Goal: Task Accomplishment & Management: Manage account settings

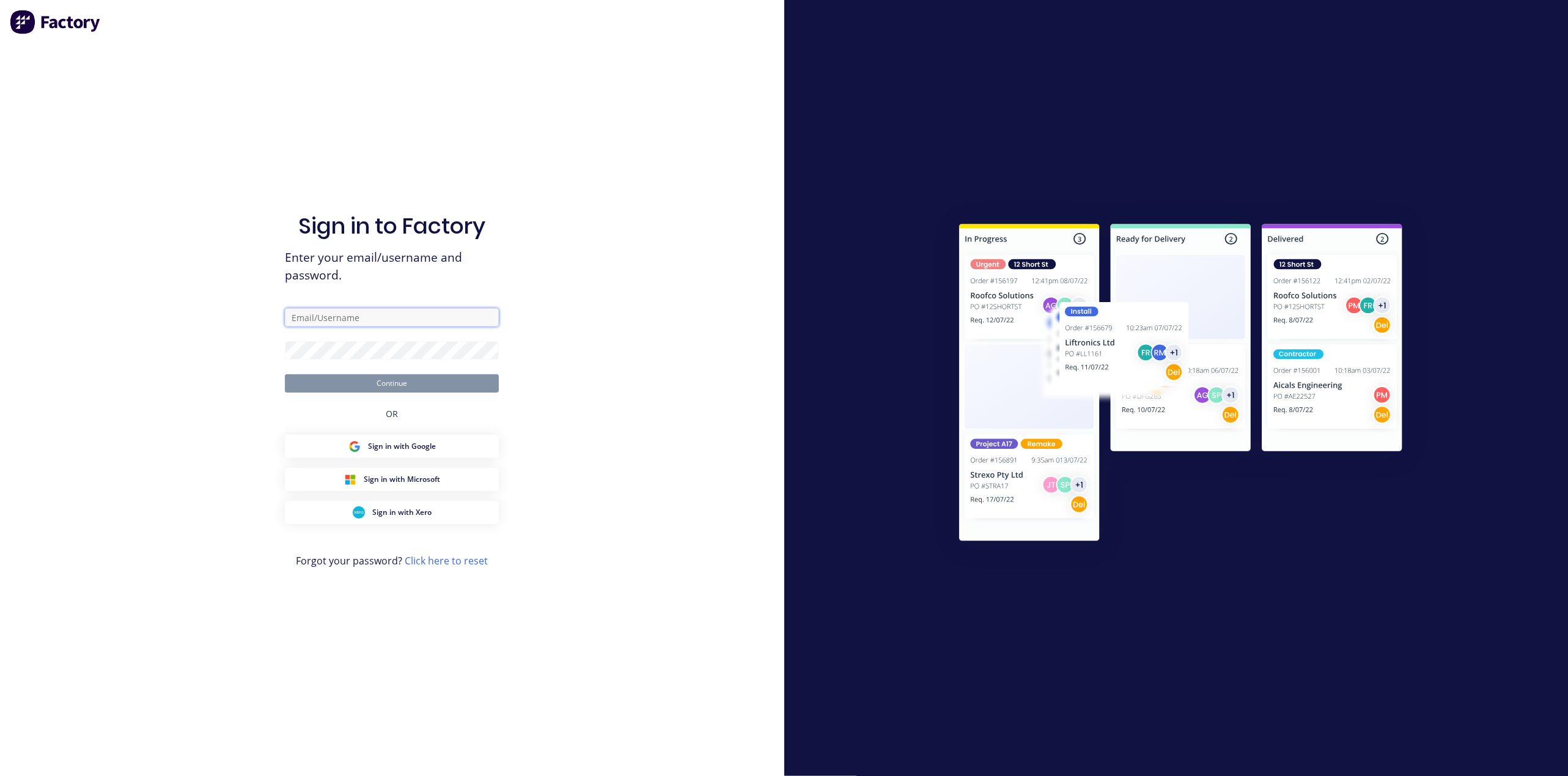
type input "[PERSON_NAME][EMAIL_ADDRESS][PERSON_NAME][DOMAIN_NAME]"
click at [436, 387] on button "Continue" at bounding box center [392, 383] width 214 height 18
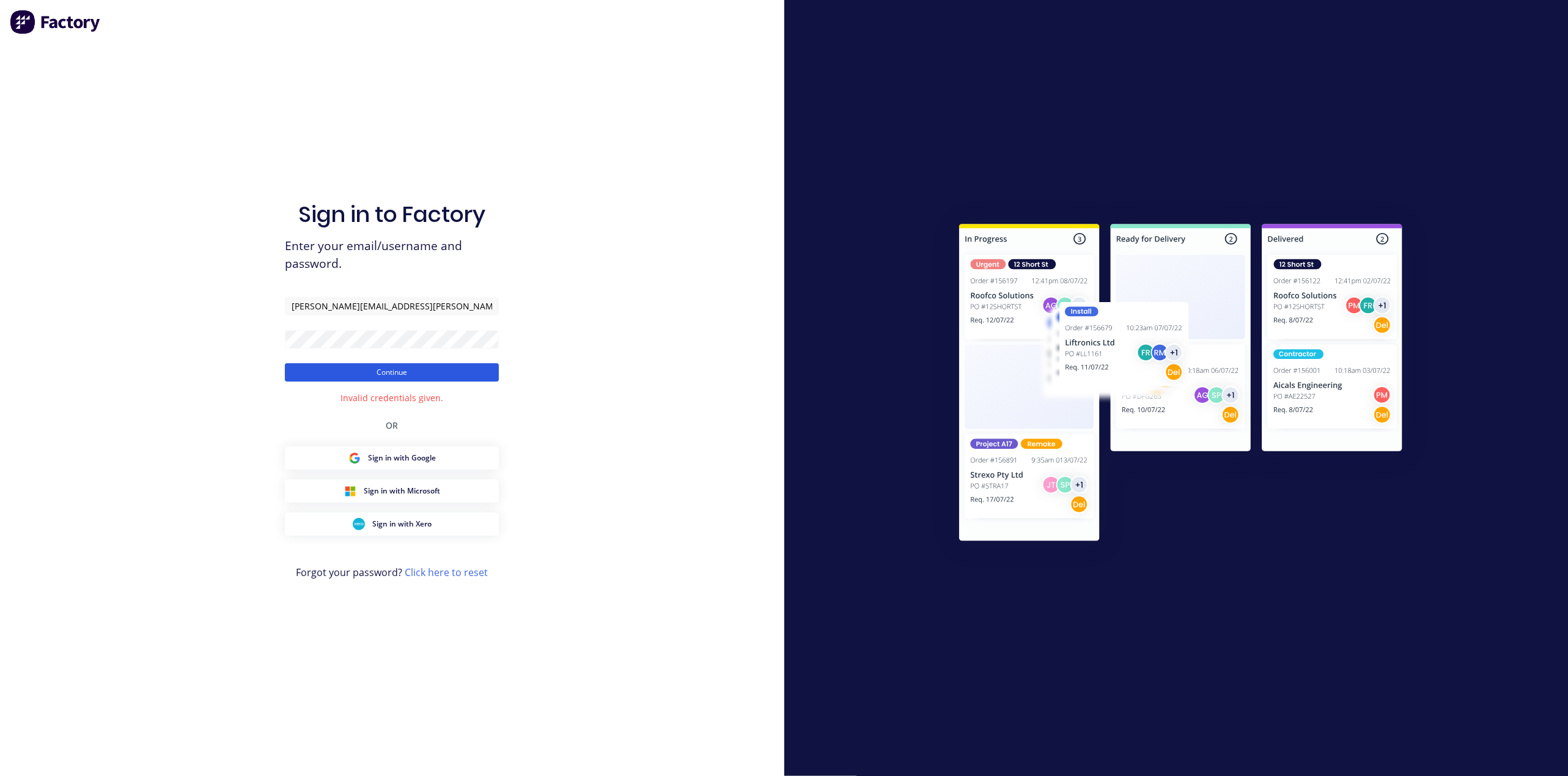
click at [358, 368] on button "Continue" at bounding box center [392, 372] width 214 height 18
click at [285, 363] on button "Continue" at bounding box center [392, 372] width 214 height 18
click at [345, 369] on button "Continue" at bounding box center [392, 372] width 214 height 18
click at [285, 363] on button "Continue" at bounding box center [392, 372] width 214 height 18
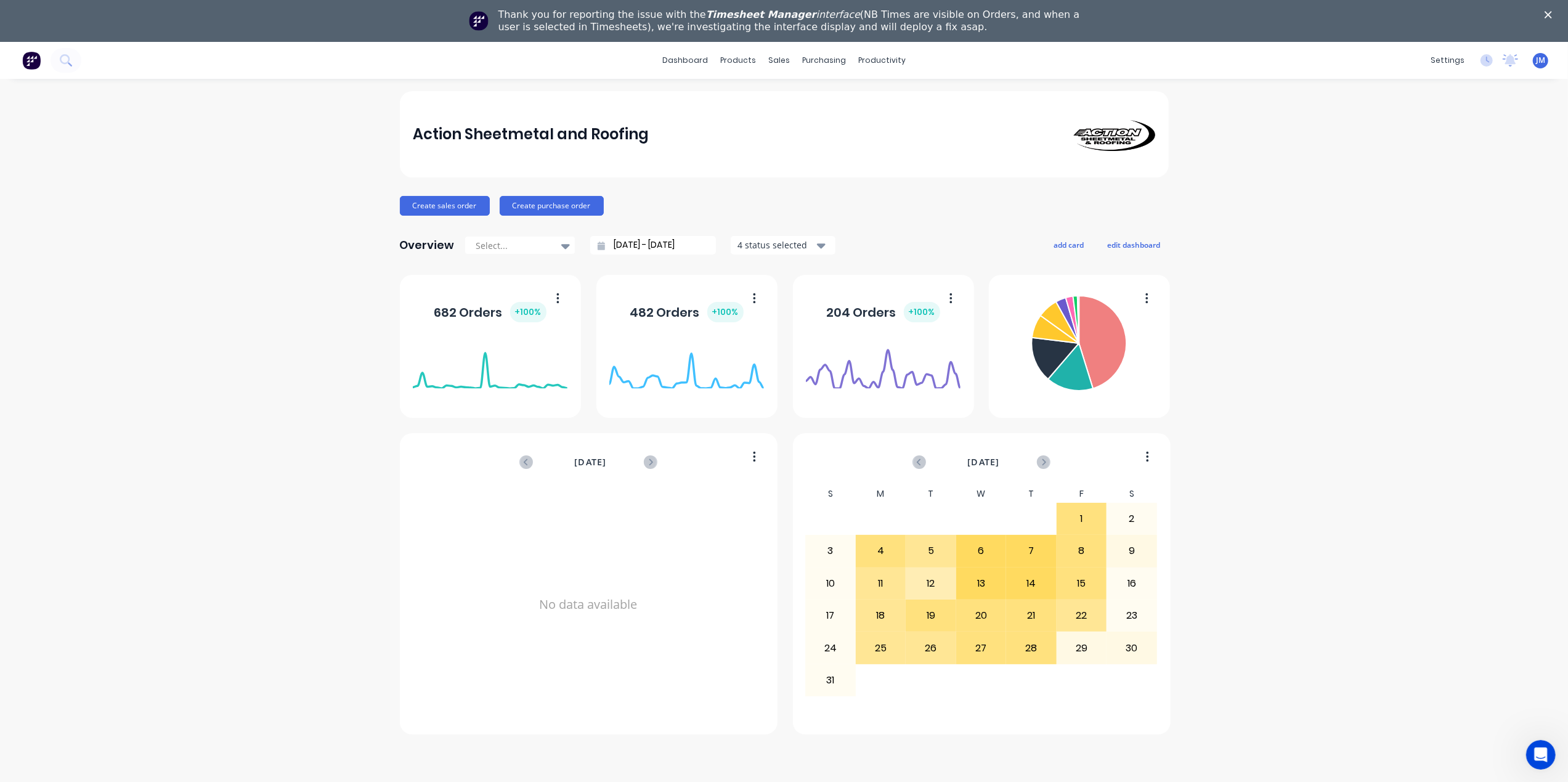
click at [1552, 13] on polygon "Close" at bounding box center [1548, 14] width 8 height 8
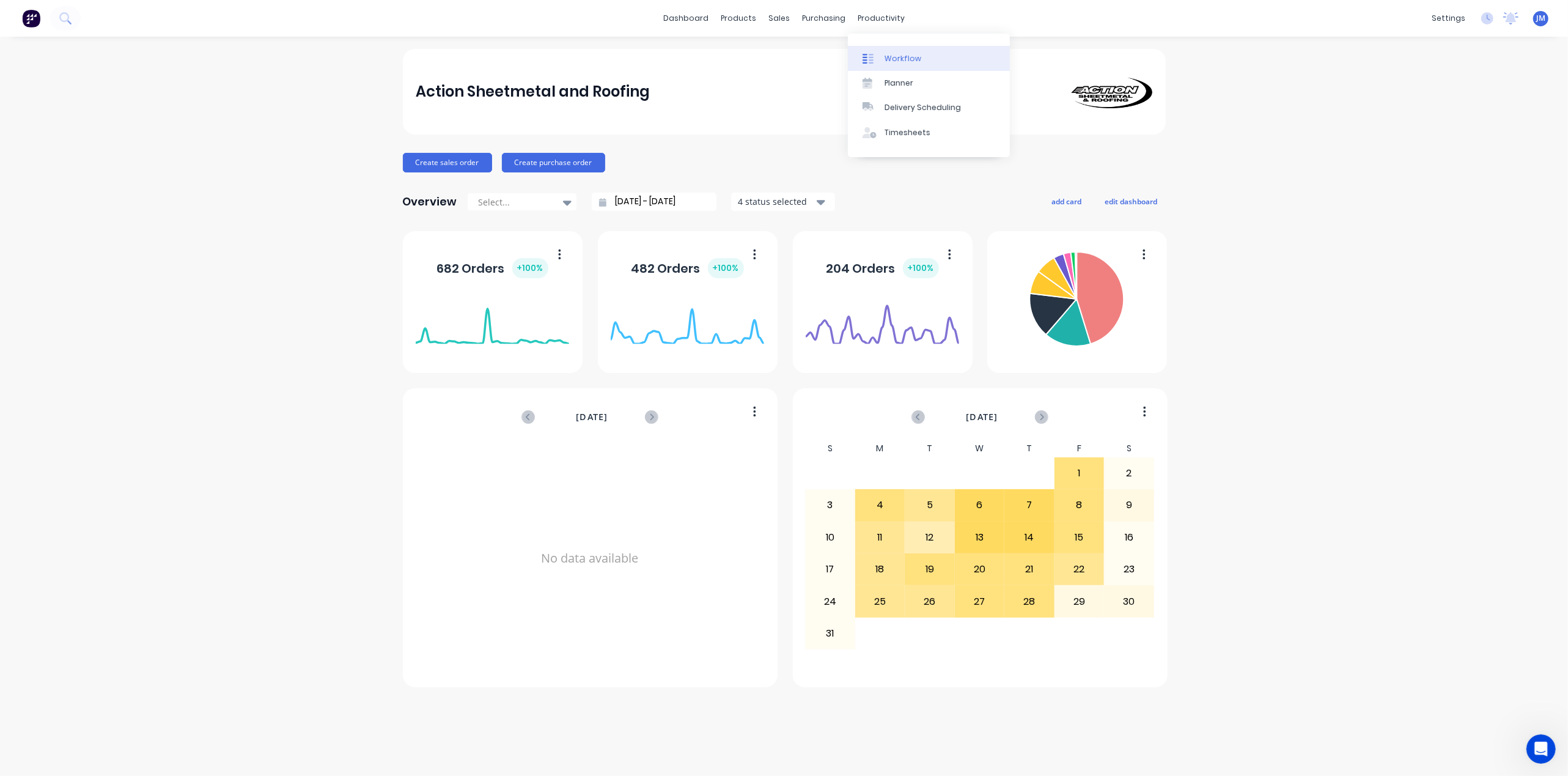
click at [900, 56] on div "Workflow" at bounding box center [903, 58] width 37 height 11
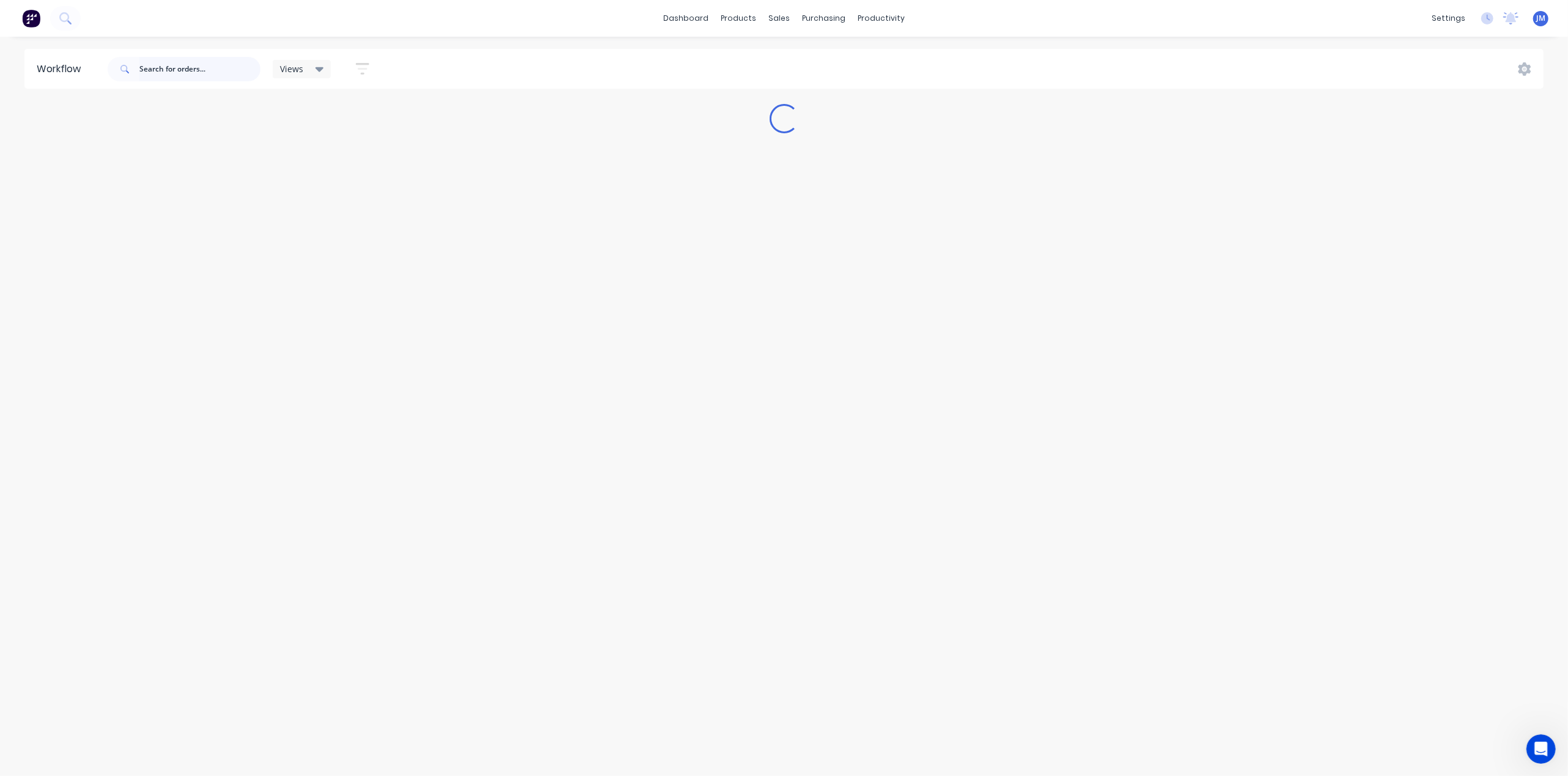
click at [174, 76] on input "text" at bounding box center [200, 69] width 121 height 24
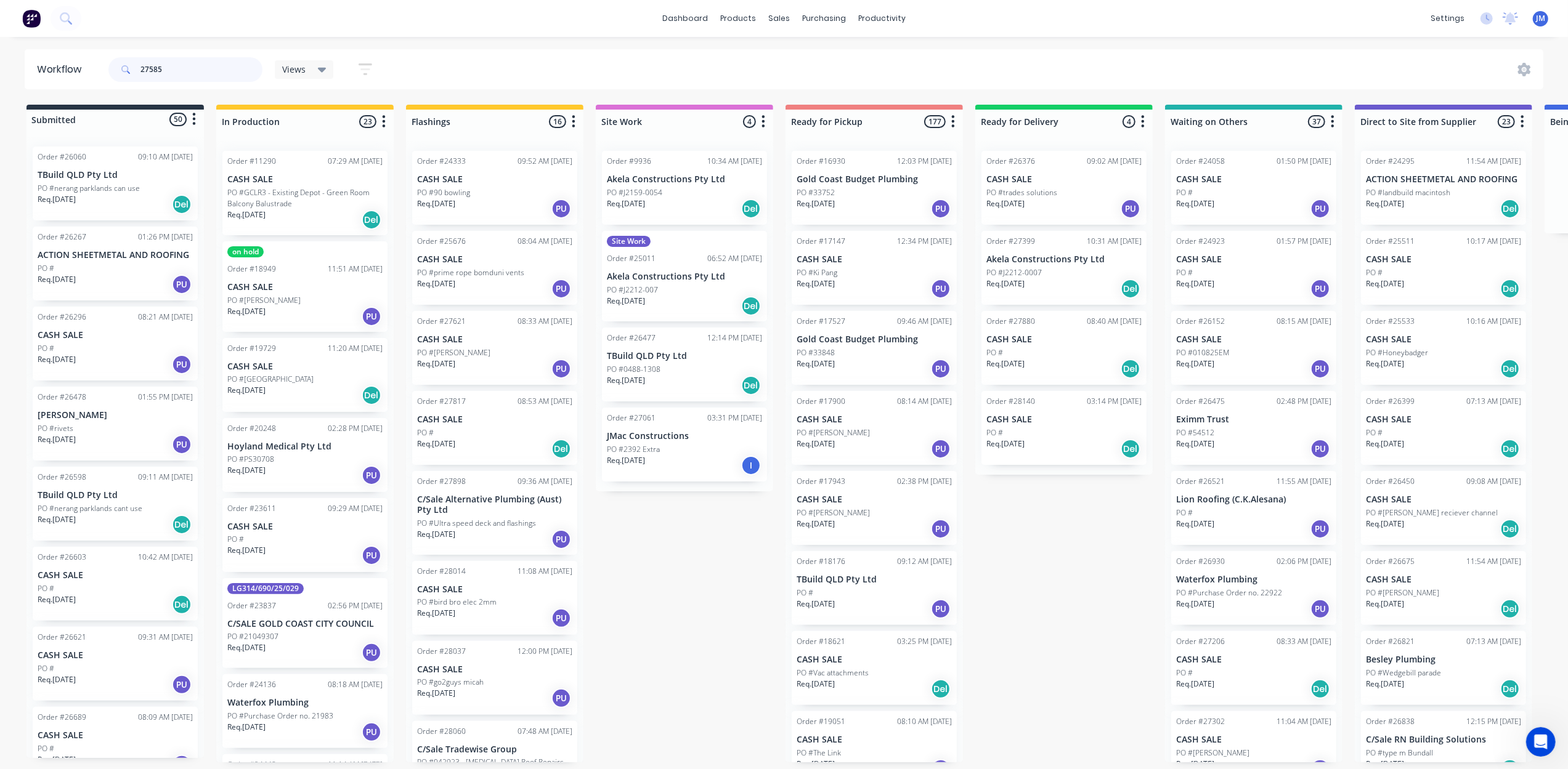
click at [178, 74] on input "27585" at bounding box center [201, 69] width 122 height 25
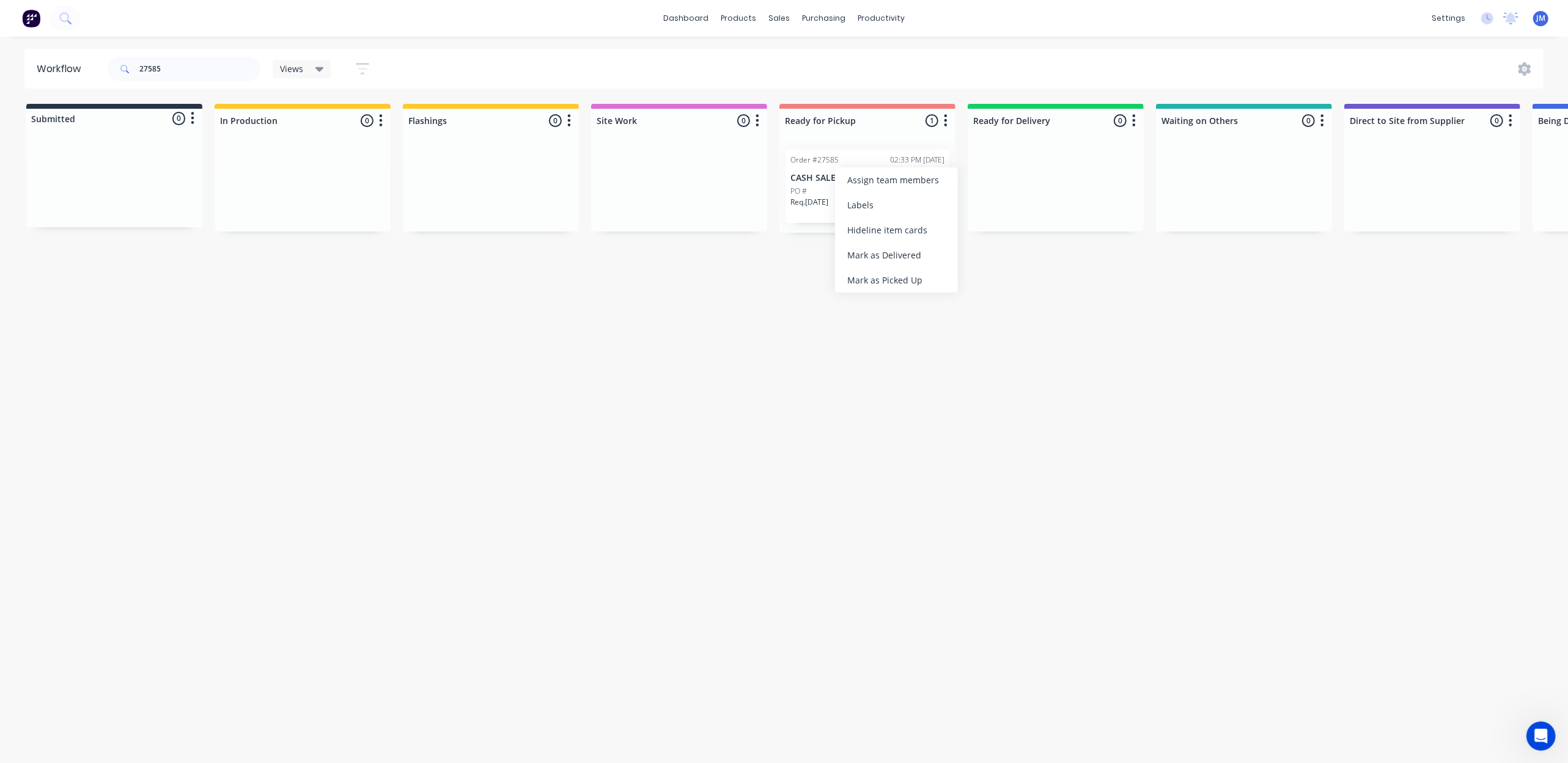
click at [855, 272] on div "Mark as Picked Up" at bounding box center [896, 280] width 123 height 25
click at [176, 55] on div "27585" at bounding box center [184, 69] width 153 height 37
click at [174, 69] on input "27585" at bounding box center [200, 69] width 121 height 24
type input "2"
click at [963, 337] on div "Mark as Picked Up" at bounding box center [927, 330] width 123 height 25
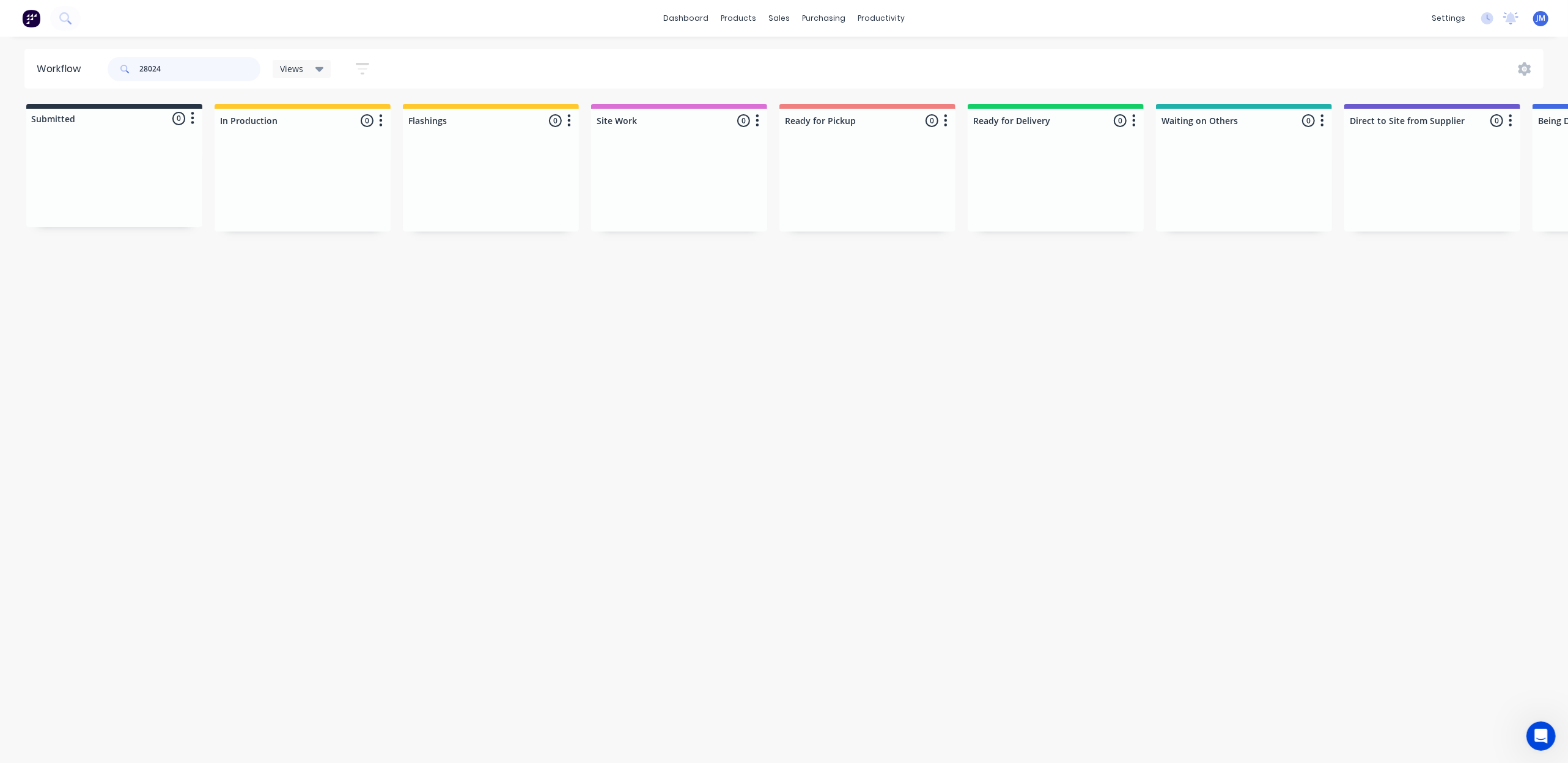
drag, startPoint x: 191, startPoint y: 65, endPoint x: 202, endPoint y: 74, distance: 14.2
click at [191, 65] on input "28024" at bounding box center [200, 69] width 121 height 24
click at [907, 294] on div "Mark as Picked Up" at bounding box center [927, 298] width 123 height 25
click at [191, 66] on input "28082" at bounding box center [200, 69] width 121 height 24
type input "2"
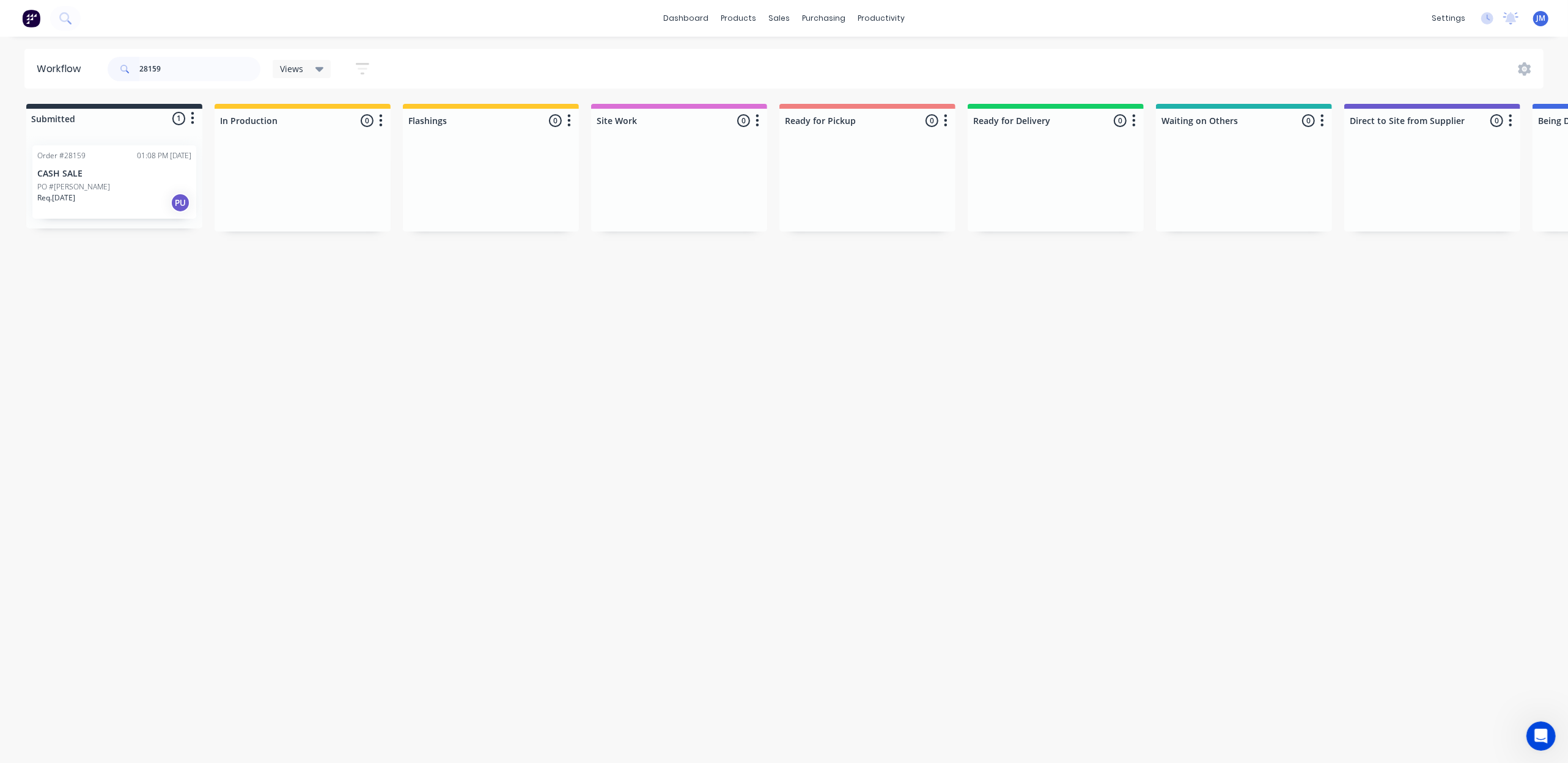
click at [148, 174] on p "CASH SALE" at bounding box center [114, 174] width 154 height 10
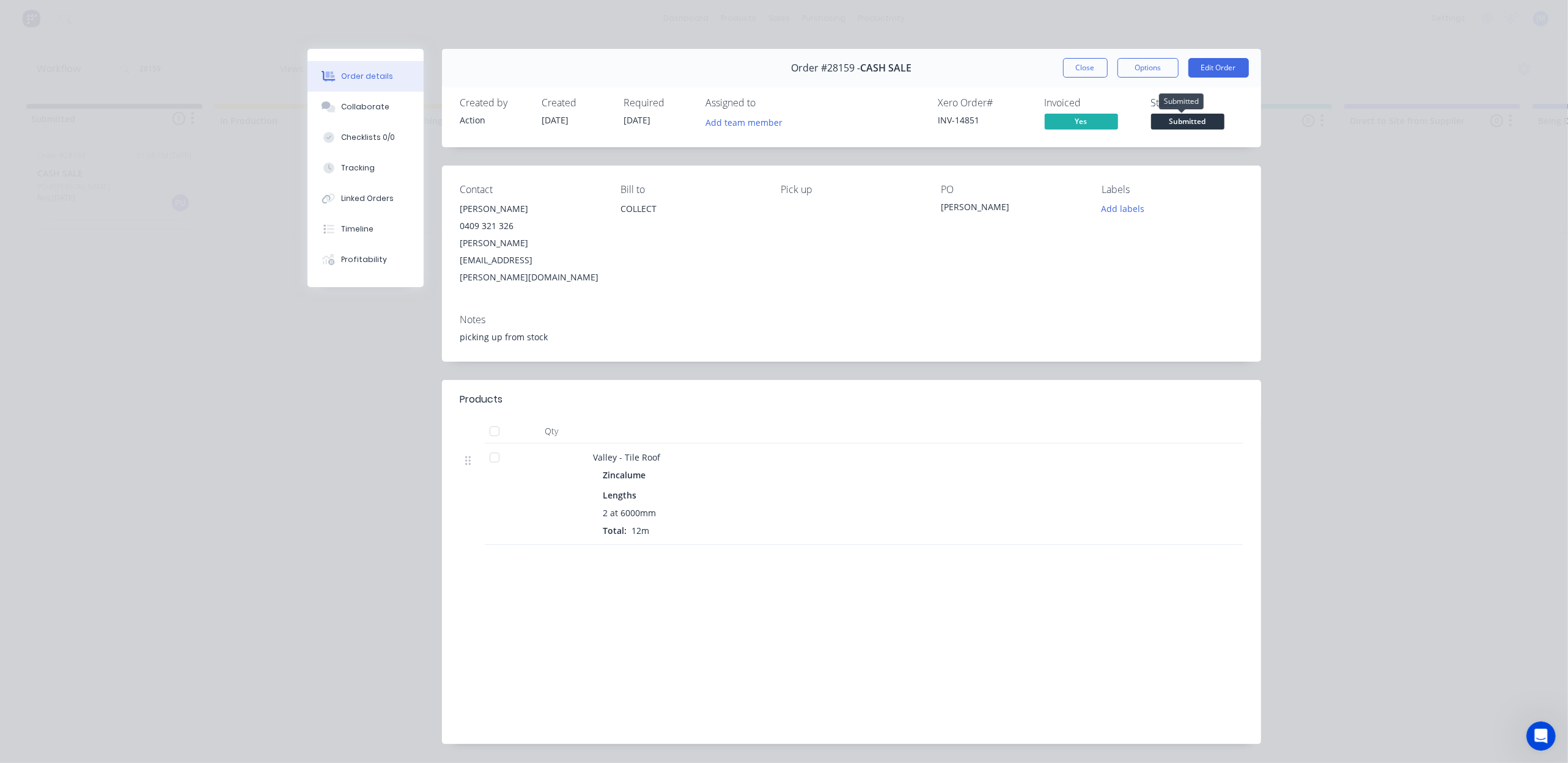
click at [1178, 118] on span "Submitted" at bounding box center [1187, 122] width 73 height 15
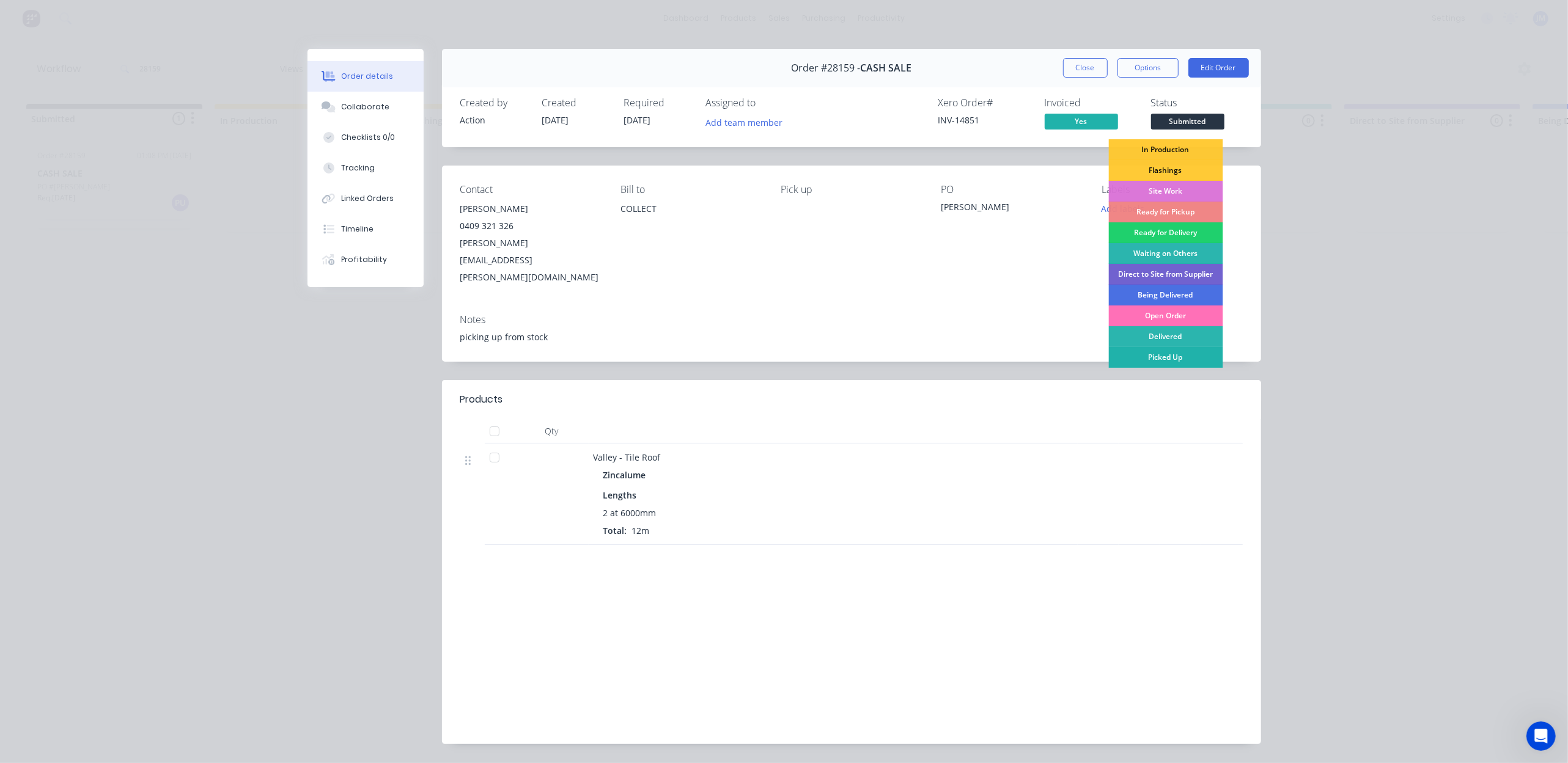
click at [1165, 360] on div "Picked Up" at bounding box center [1165, 357] width 114 height 21
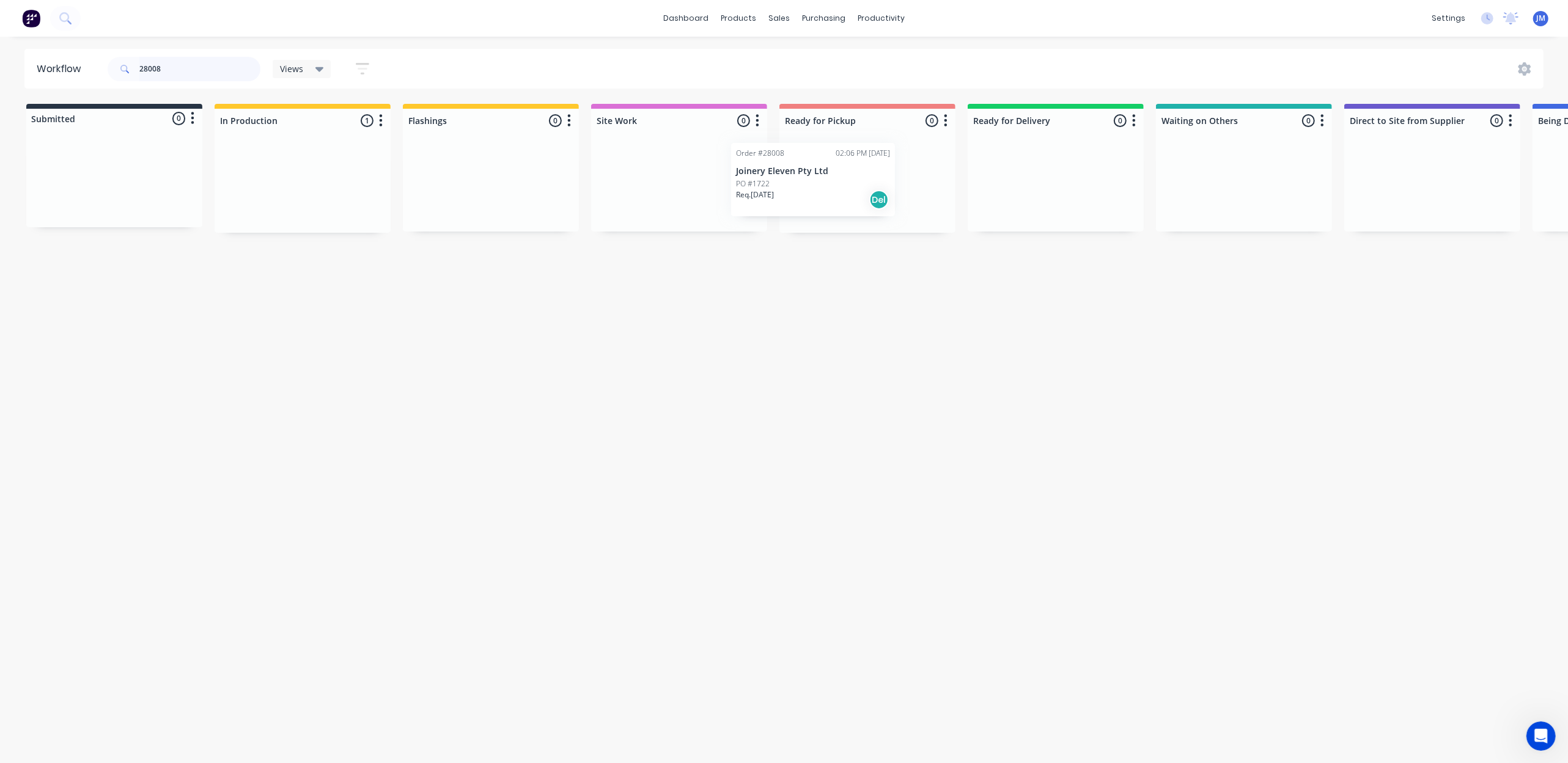
drag, startPoint x: 319, startPoint y: 189, endPoint x: 847, endPoint y: 166, distance: 528.5
click at [847, 168] on div "Submitted 0 Status colour #273444 hex #273444 Save Cancel Summaries Total order…" at bounding box center [1098, 169] width 2215 height 129
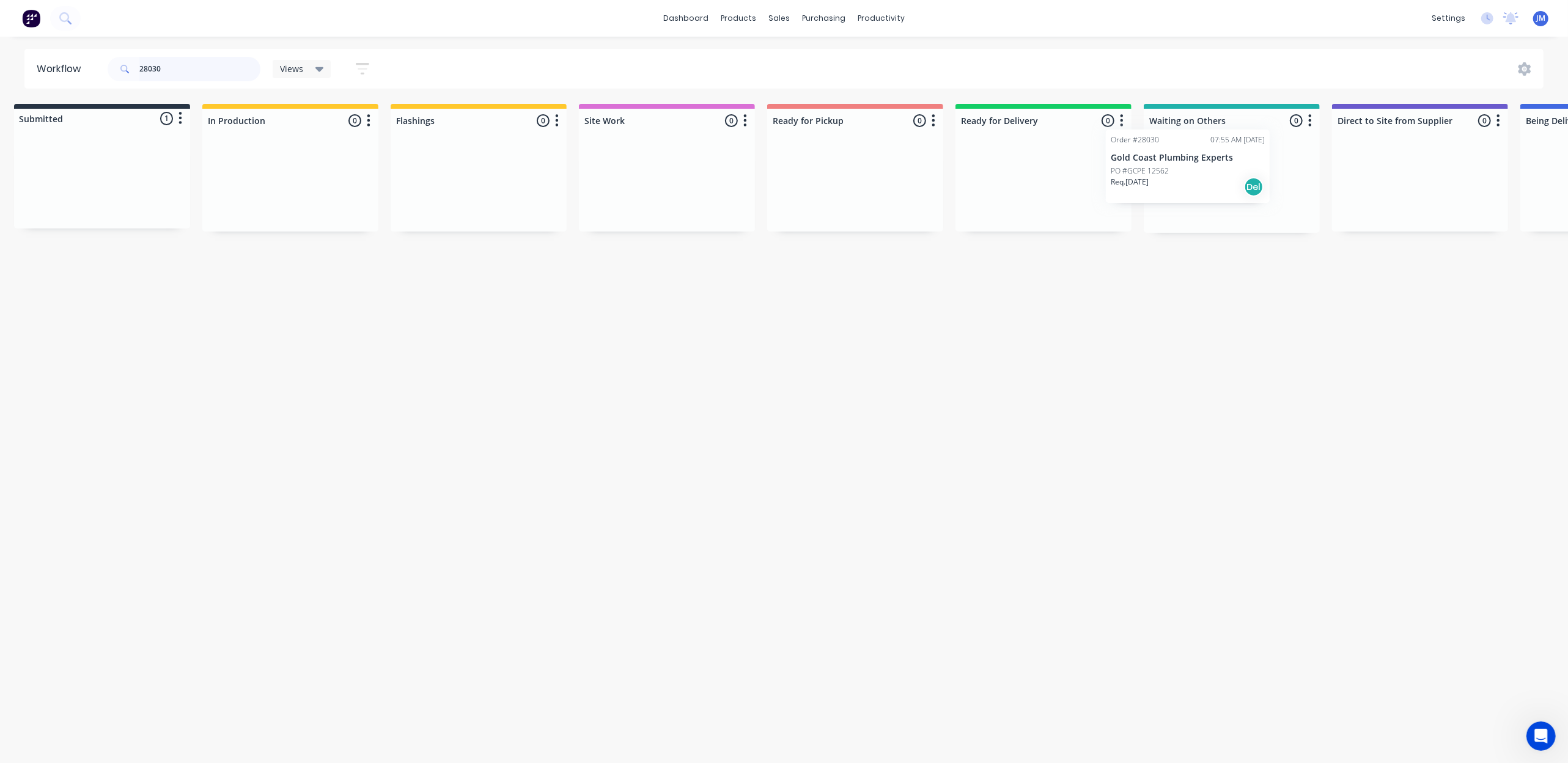
drag, startPoint x: 104, startPoint y: 203, endPoint x: 1181, endPoint y: 189, distance: 1077.1
click at [1181, 189] on div "Submitted 1 Status colour #273444 hex #273444 Save Cancel Summaries Total order…" at bounding box center [1086, 169] width 2215 height 129
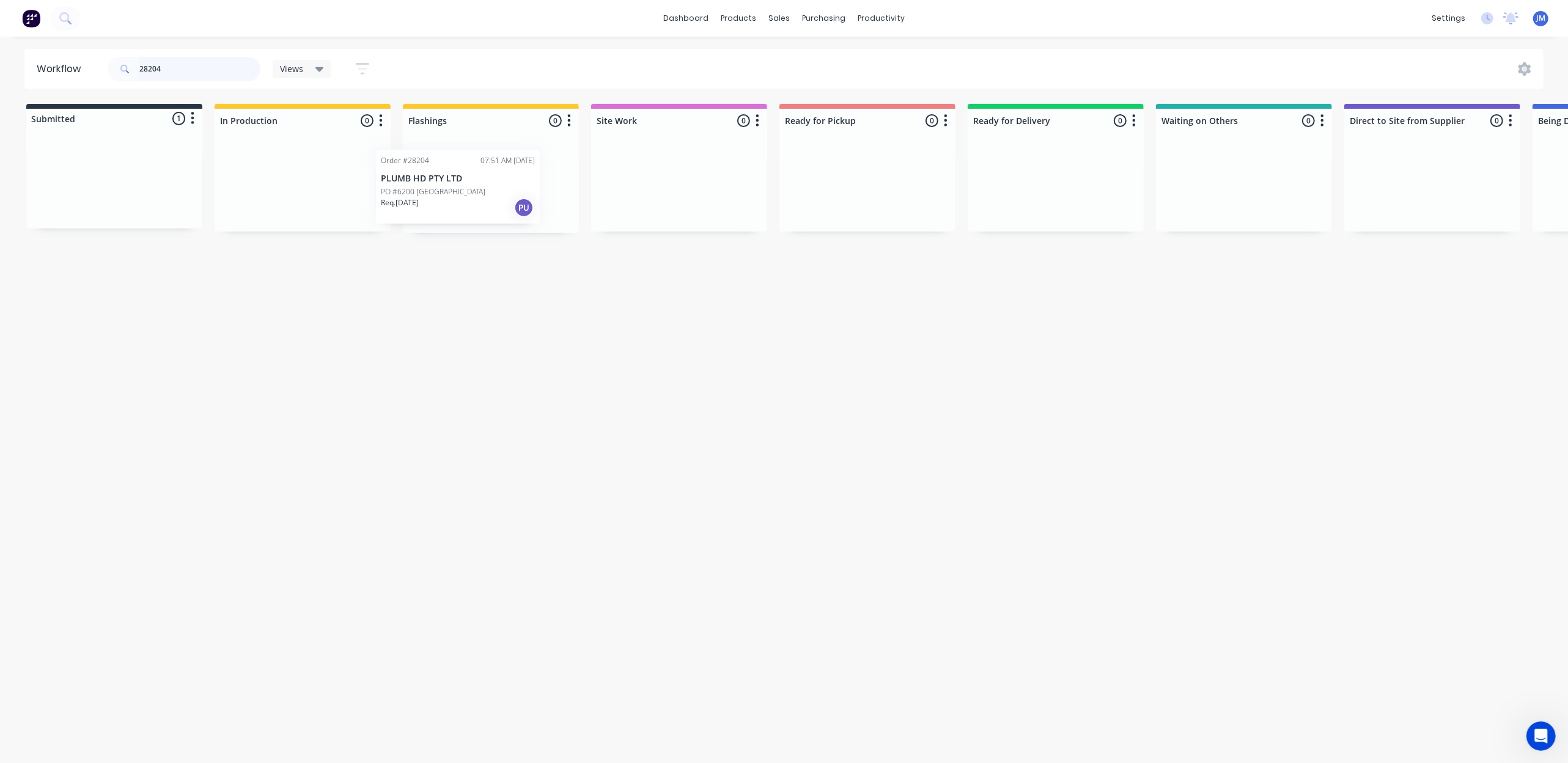
drag, startPoint x: 130, startPoint y: 179, endPoint x: 478, endPoint y: 184, distance: 348.0
click at [478, 184] on div "Submitted 1 Status colour #273444 hex #273444 Save Cancel Summaries Total order…" at bounding box center [1098, 169] width 2215 height 129
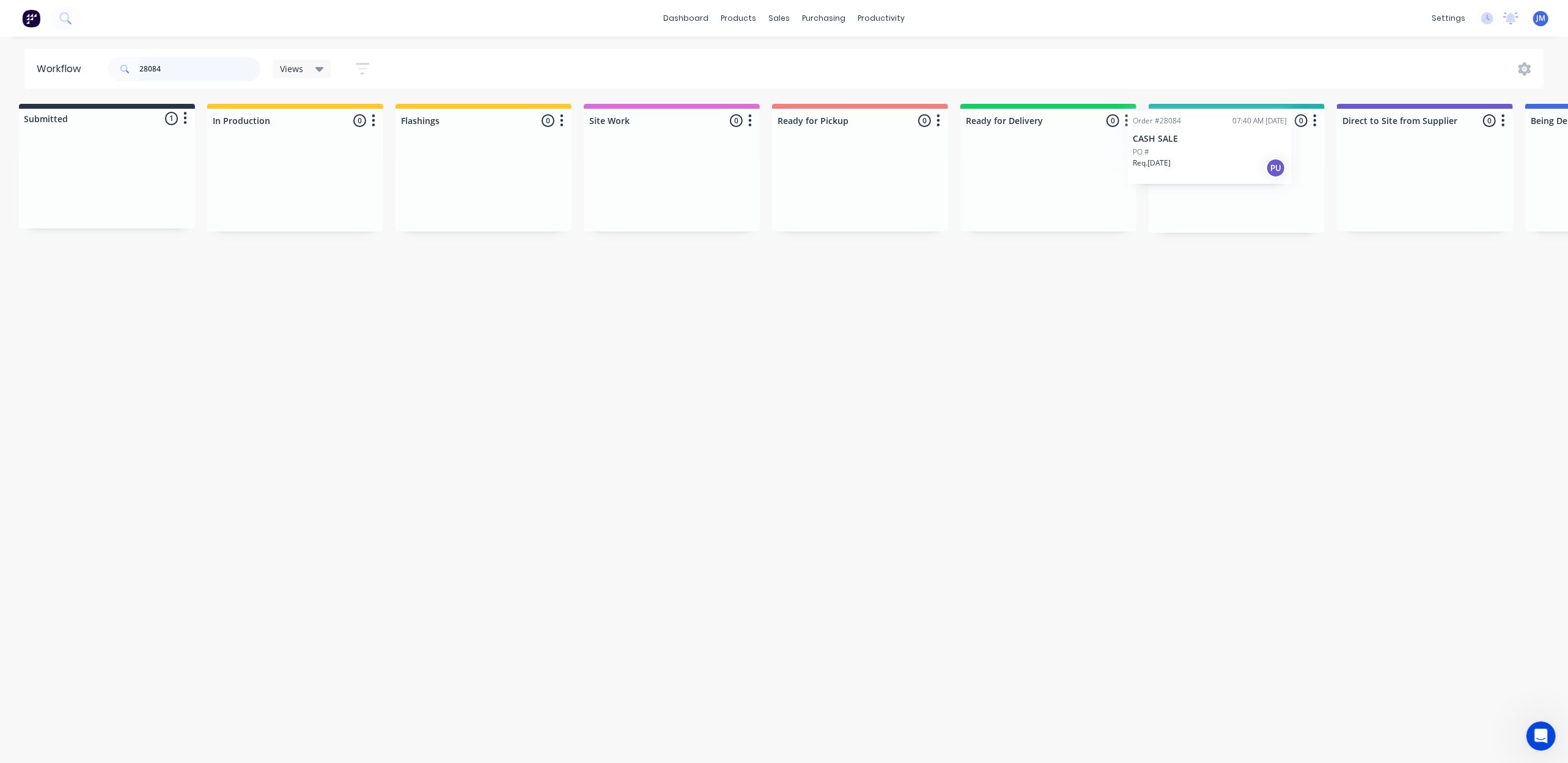
drag, startPoint x: 385, startPoint y: 164, endPoint x: 1230, endPoint y: 153, distance: 845.1
click at [1230, 153] on div "Submitted 1 Status colour #273444 hex #273444 Save Cancel Summaries Total order…" at bounding box center [1091, 169] width 2215 height 129
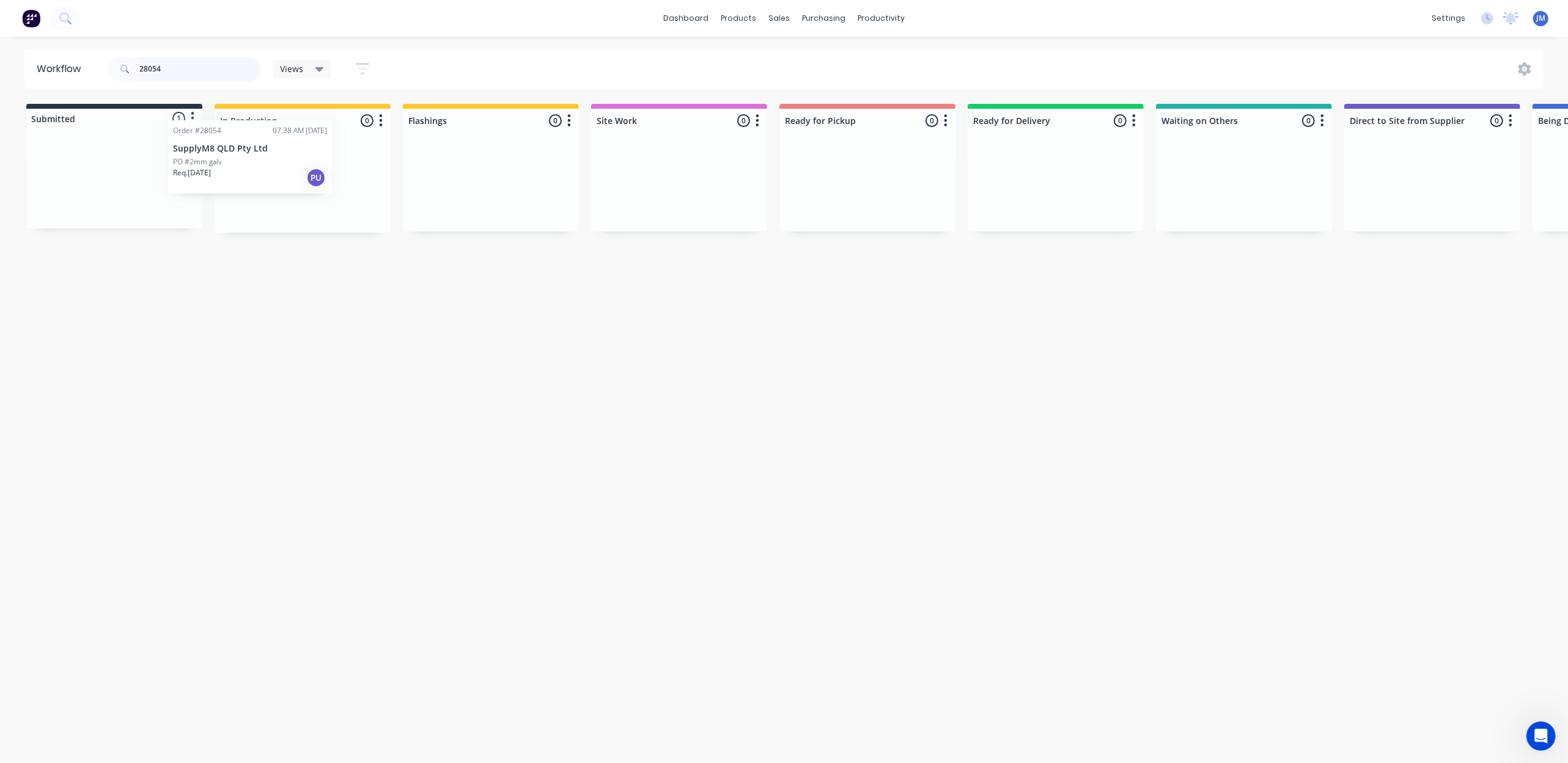
drag, startPoint x: 249, startPoint y: 189, endPoint x: 328, endPoint y: 169, distance: 81.5
click at [326, 172] on div "Submitted 1 Status colour #273444 hex #273444 Save Cancel Summaries Total order…" at bounding box center [1098, 169] width 2215 height 129
drag, startPoint x: 98, startPoint y: 196, endPoint x: 446, endPoint y: 159, distance: 350.0
click at [446, 159] on div "Submitted 1 Status colour #273444 hex #273444 Save Cancel Summaries Total order…" at bounding box center [1098, 173] width 2215 height 138
drag, startPoint x: 118, startPoint y: 195, endPoint x: 489, endPoint y: 179, distance: 371.3
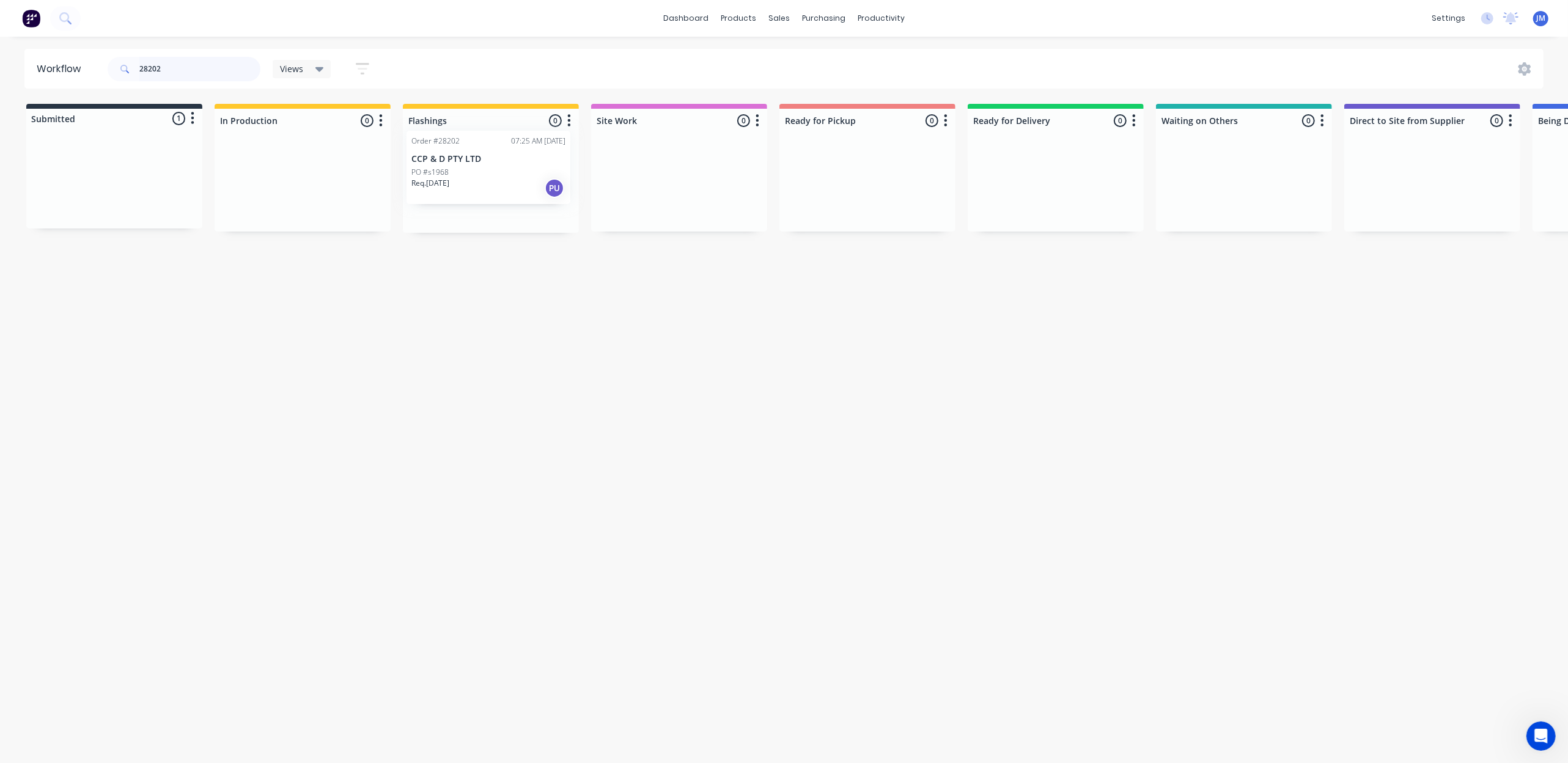
click at [492, 179] on div "Submitted 1 Status colour #273444 hex #273444 Save Cancel Summaries Total order…" at bounding box center [1098, 169] width 2215 height 129
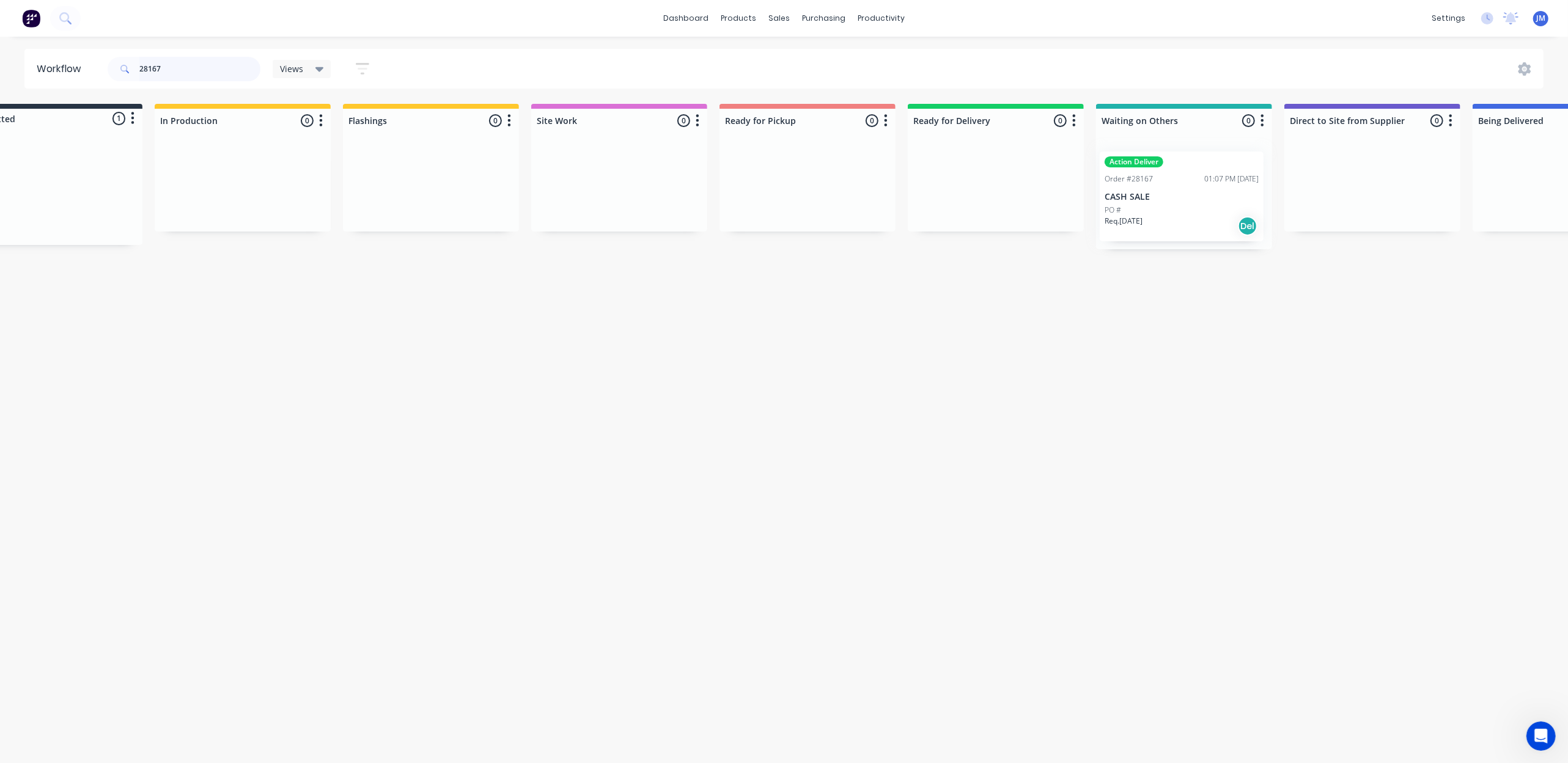
scroll to position [0, 65]
drag, startPoint x: 418, startPoint y: 187, endPoint x: 1137, endPoint y: 209, distance: 719.3
click at [1129, 215] on div "Submitted 1 Status colour #273444 hex #273444 Save Cancel Summaries Total order…" at bounding box center [1035, 176] width 2215 height 145
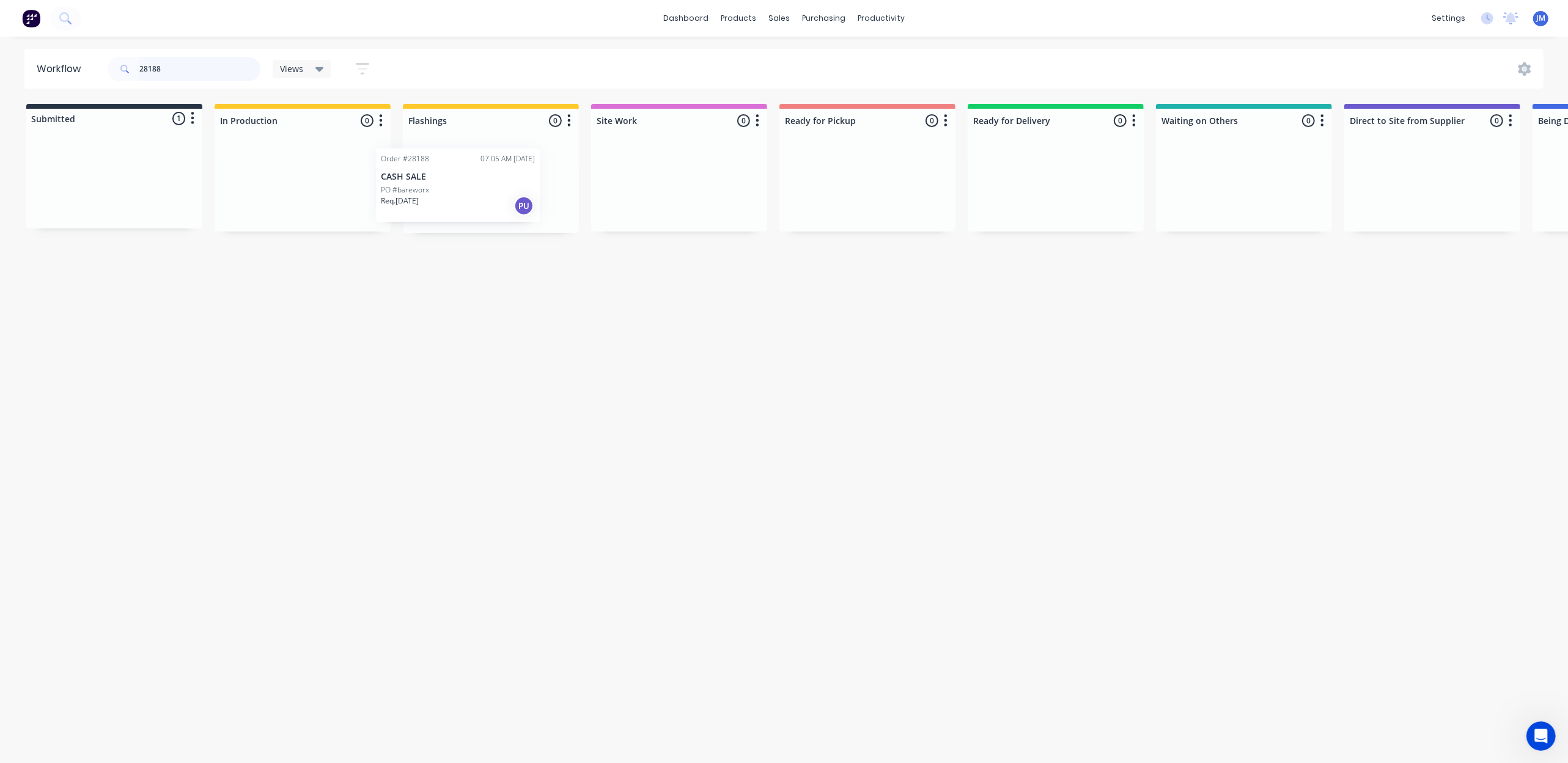
drag, startPoint x: 98, startPoint y: 189, endPoint x: 451, endPoint y: 187, distance: 353.0
click at [451, 187] on div "Submitted 1 Status colour #273444 hex #273444 Save Cancel Summaries Total order…" at bounding box center [1098, 169] width 2215 height 129
drag, startPoint x: 113, startPoint y: 177, endPoint x: 462, endPoint y: 169, distance: 349.1
click at [462, 169] on div "Submitted 1 Status colour #273444 hex #273444 Save Cancel Summaries Total order…" at bounding box center [1098, 169] width 2215 height 129
drag, startPoint x: 123, startPoint y: 179, endPoint x: 1269, endPoint y: 154, distance: 1146.3
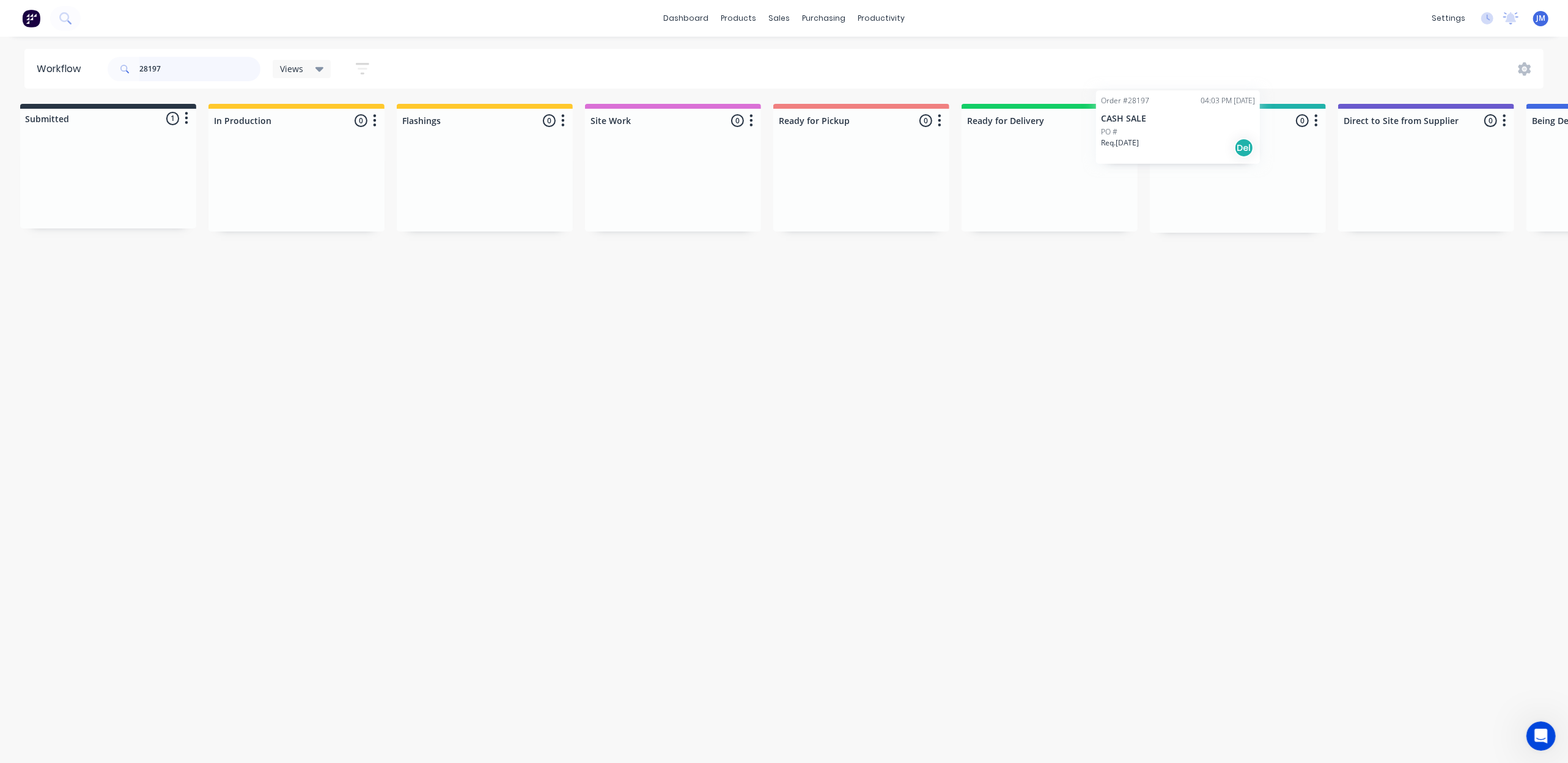
click at [1269, 154] on div "Submitted 1 Status colour #273444 hex #273444 Save Cancel Summaries Total order…" at bounding box center [1093, 169] width 2215 height 129
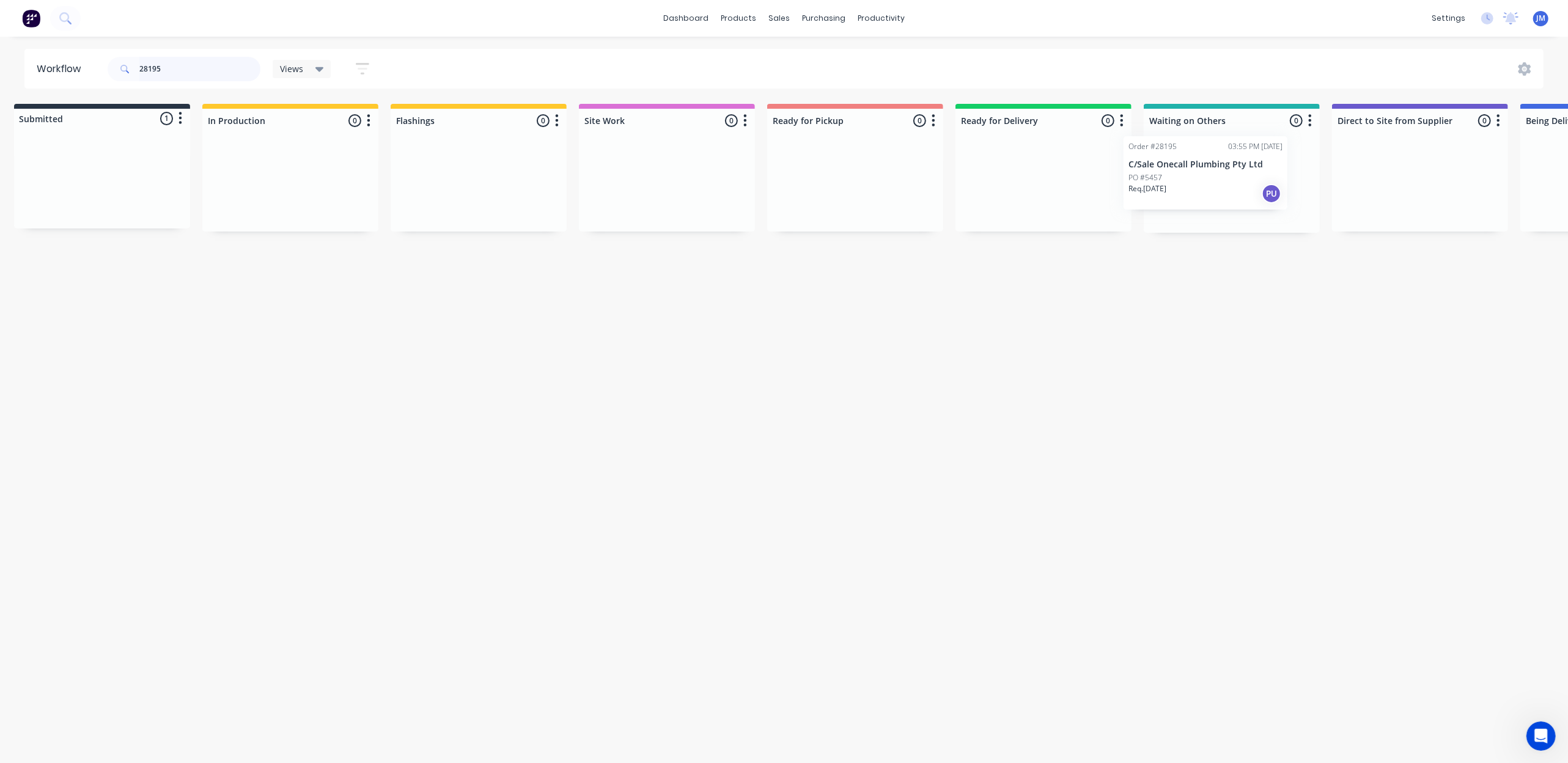
drag, startPoint x: 190, startPoint y: 192, endPoint x: 1252, endPoint y: 162, distance: 1062.4
click at [1254, 168] on div "Submitted 1 Status colour #273444 hex #273444 Save Cancel Summaries Total order…" at bounding box center [1086, 169] width 2215 height 129
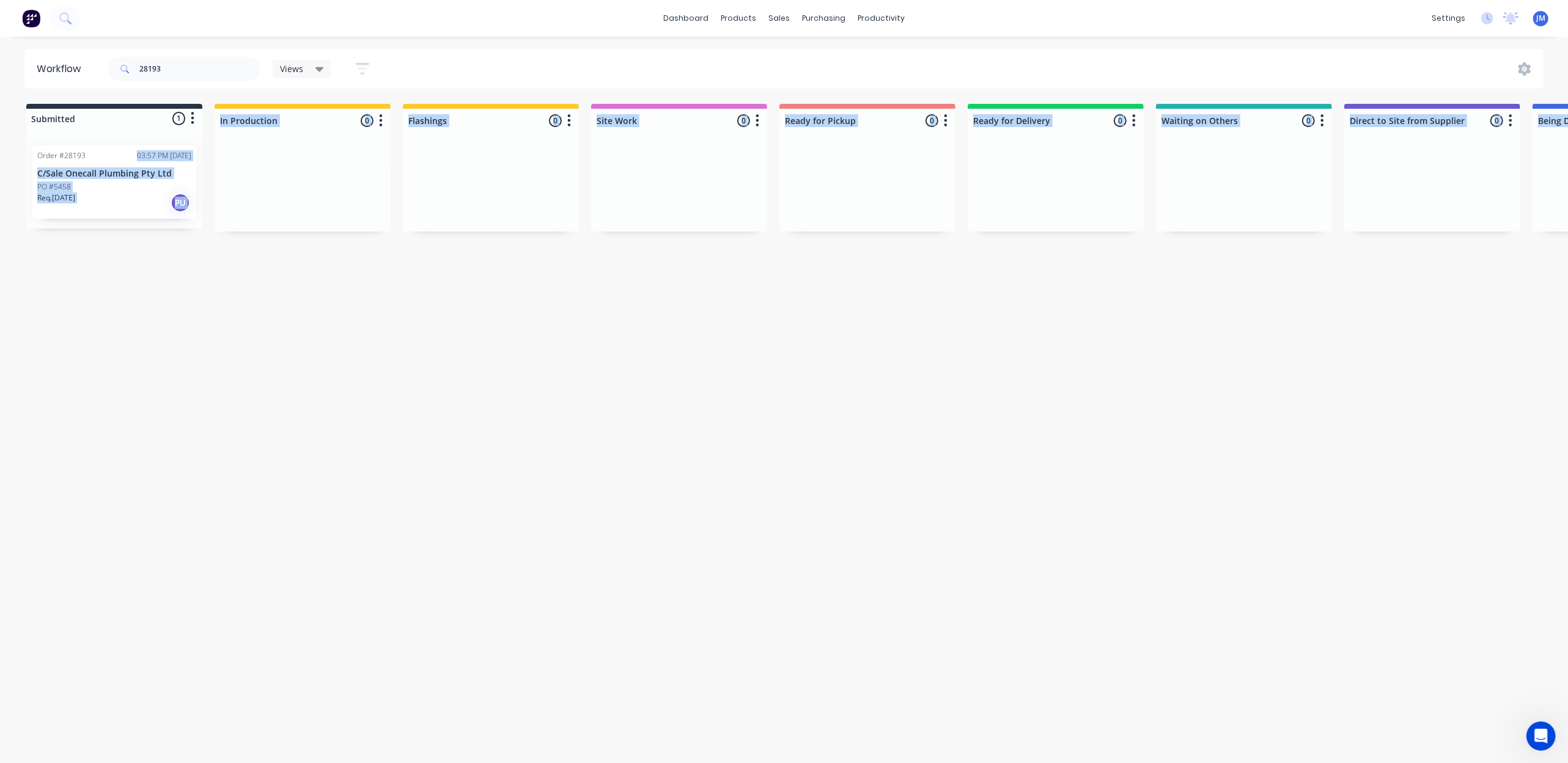
drag, startPoint x: 116, startPoint y: 145, endPoint x: 1142, endPoint y: 298, distance: 1037.3
click at [1169, 283] on div "Workflow 28193 Views Save new view None (Default) edit Show/Hide statuses Show …" at bounding box center [784, 393] width 1568 height 690
click at [1042, 458] on div "Workflow 28193 Views Save new view None (Default) edit Show/Hide statuses Show …" at bounding box center [784, 393] width 1568 height 690
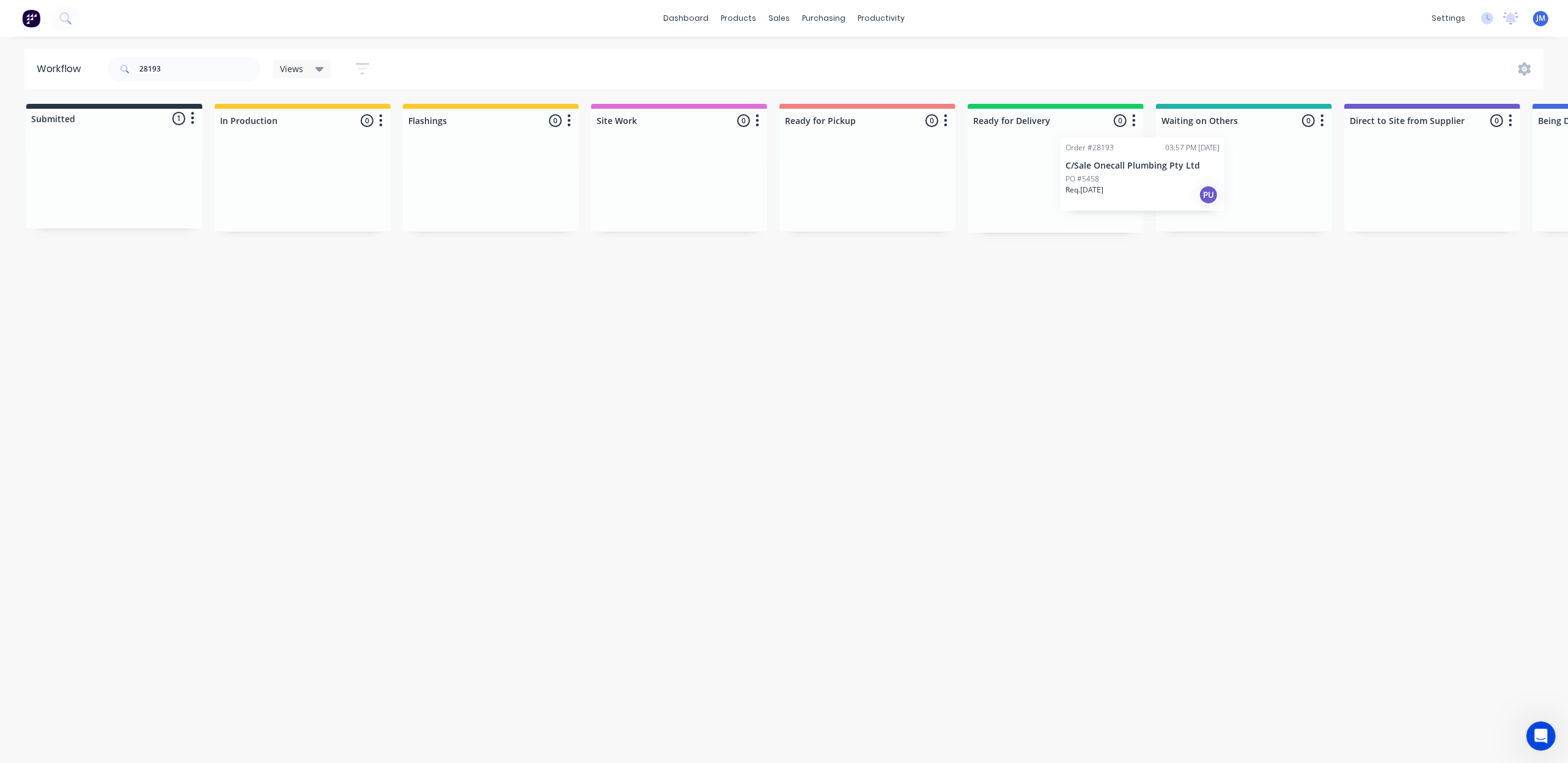
drag, startPoint x: 145, startPoint y: 172, endPoint x: 1269, endPoint y: 169, distance: 1124.0
click at [1262, 171] on div "Submitted 1 Status colour #273444 hex #273444 Save Cancel Summaries Total order…" at bounding box center [1098, 169] width 2215 height 129
click at [206, 71] on input "28193" at bounding box center [200, 69] width 121 height 24
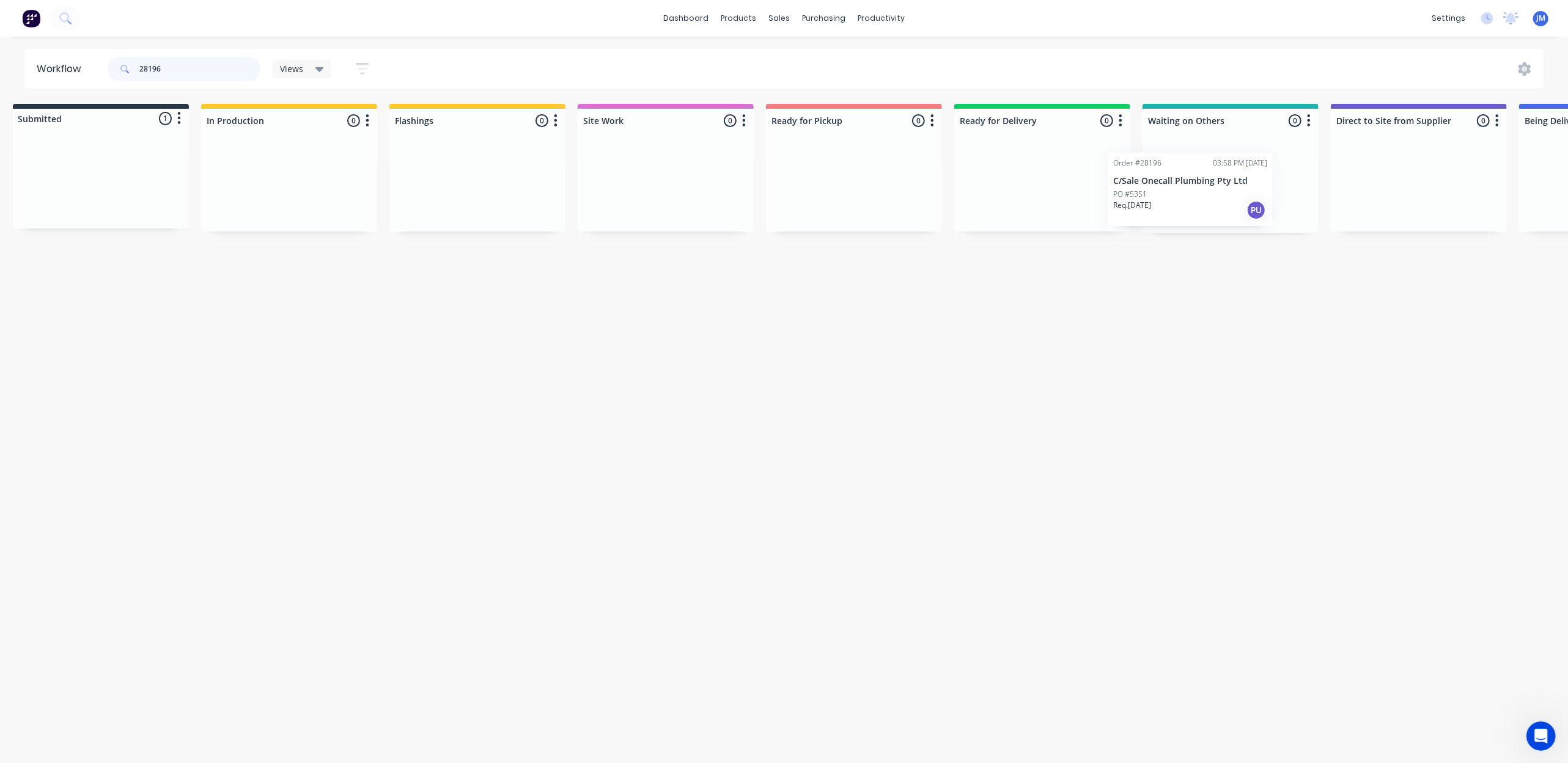
drag, startPoint x: 306, startPoint y: 221, endPoint x: 1206, endPoint y: 155, distance: 902.4
click at [1192, 174] on div "Submitted 1 Status colour #273444 hex #273444 Save Cancel Summaries Total order…" at bounding box center [1085, 169] width 2215 height 129
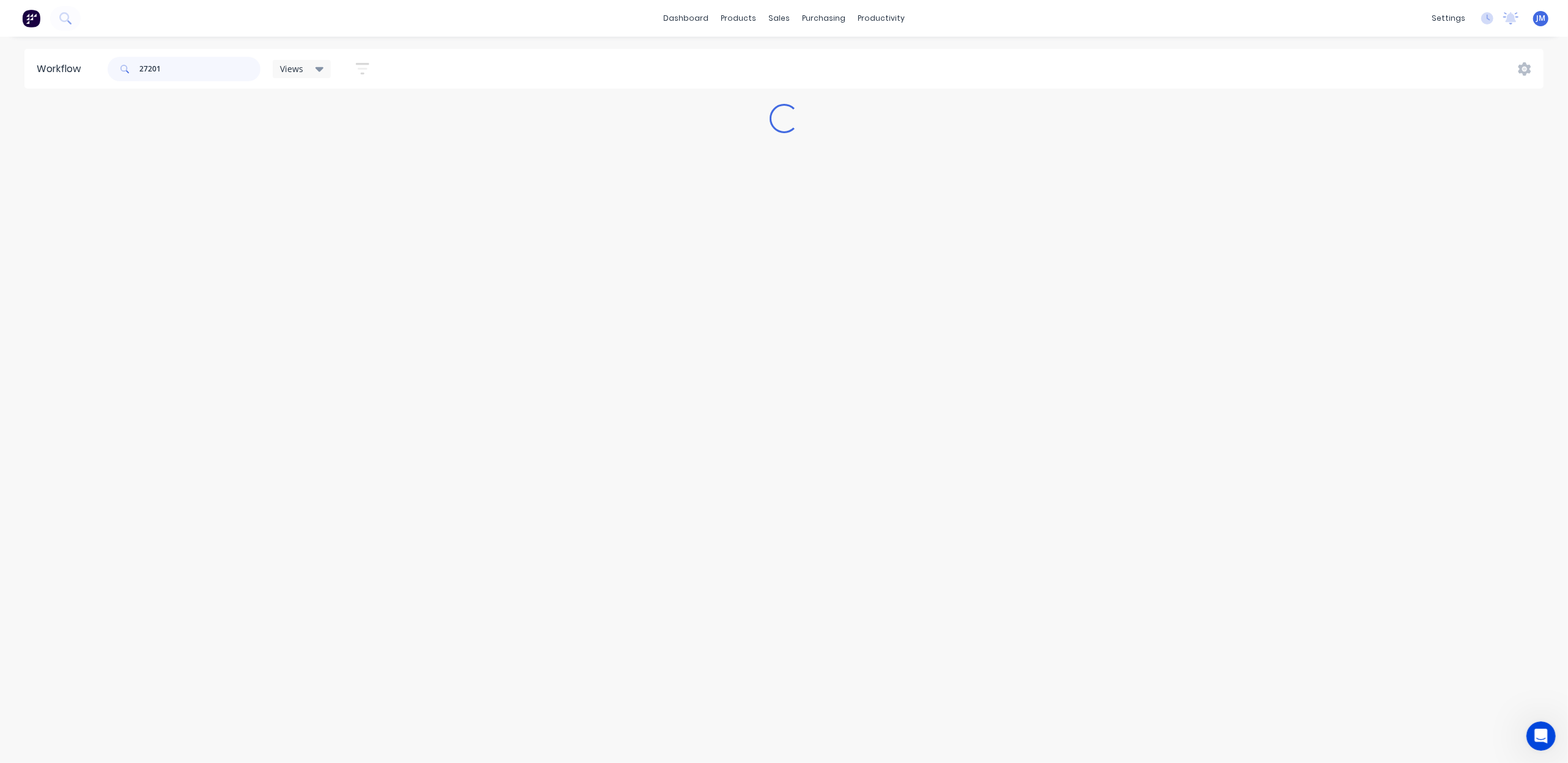
scroll to position [0, 0]
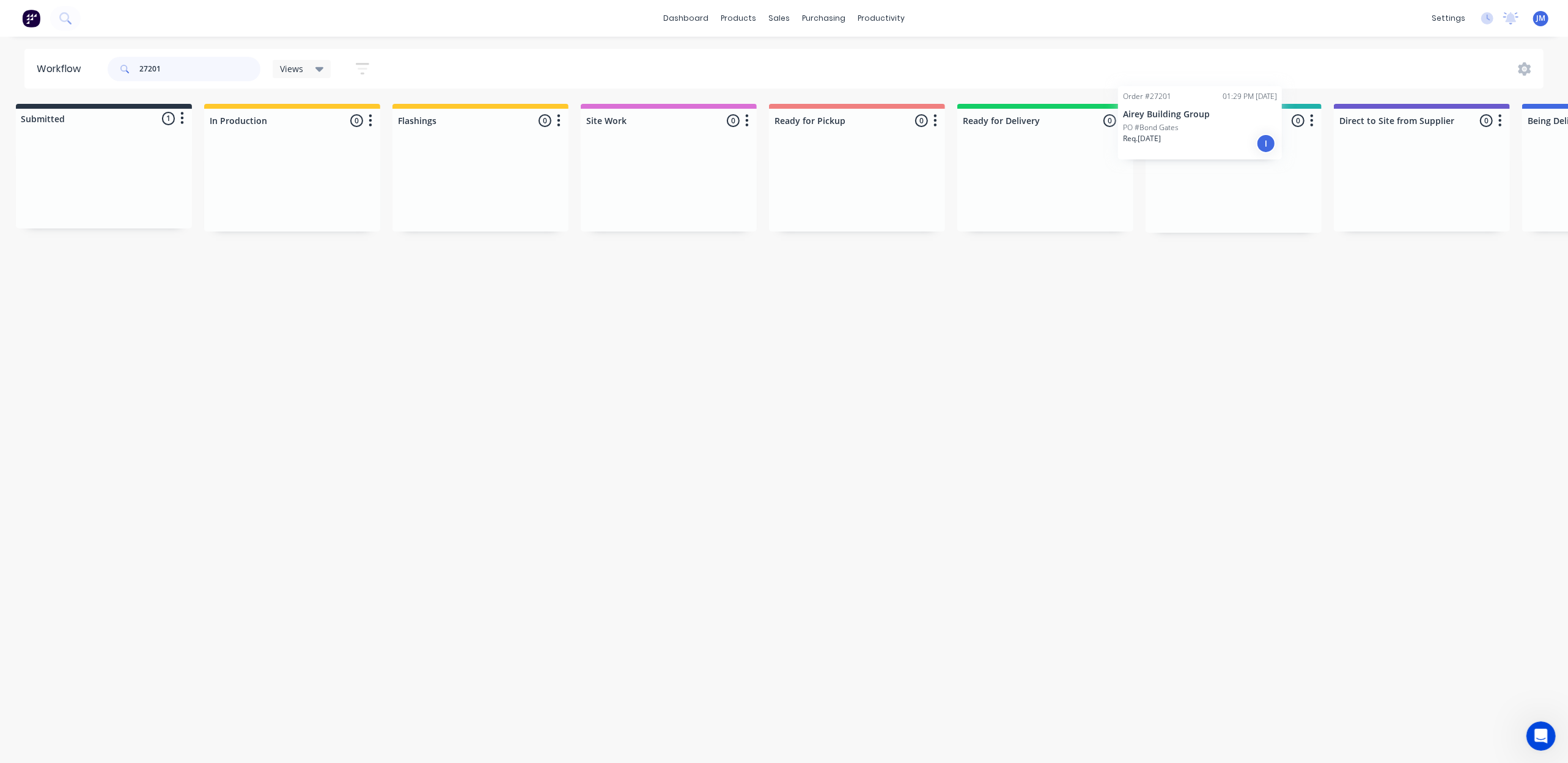
drag, startPoint x: 195, startPoint y: 196, endPoint x: 1250, endPoint y: 144, distance: 1056.3
click at [1250, 144] on div "Submitted 1 Status colour #273444 hex #273444 Save Cancel Summaries Total order…" at bounding box center [1088, 169] width 2215 height 129
click at [1191, 174] on p "Airey Building Group" at bounding box center [1233, 178] width 154 height 10
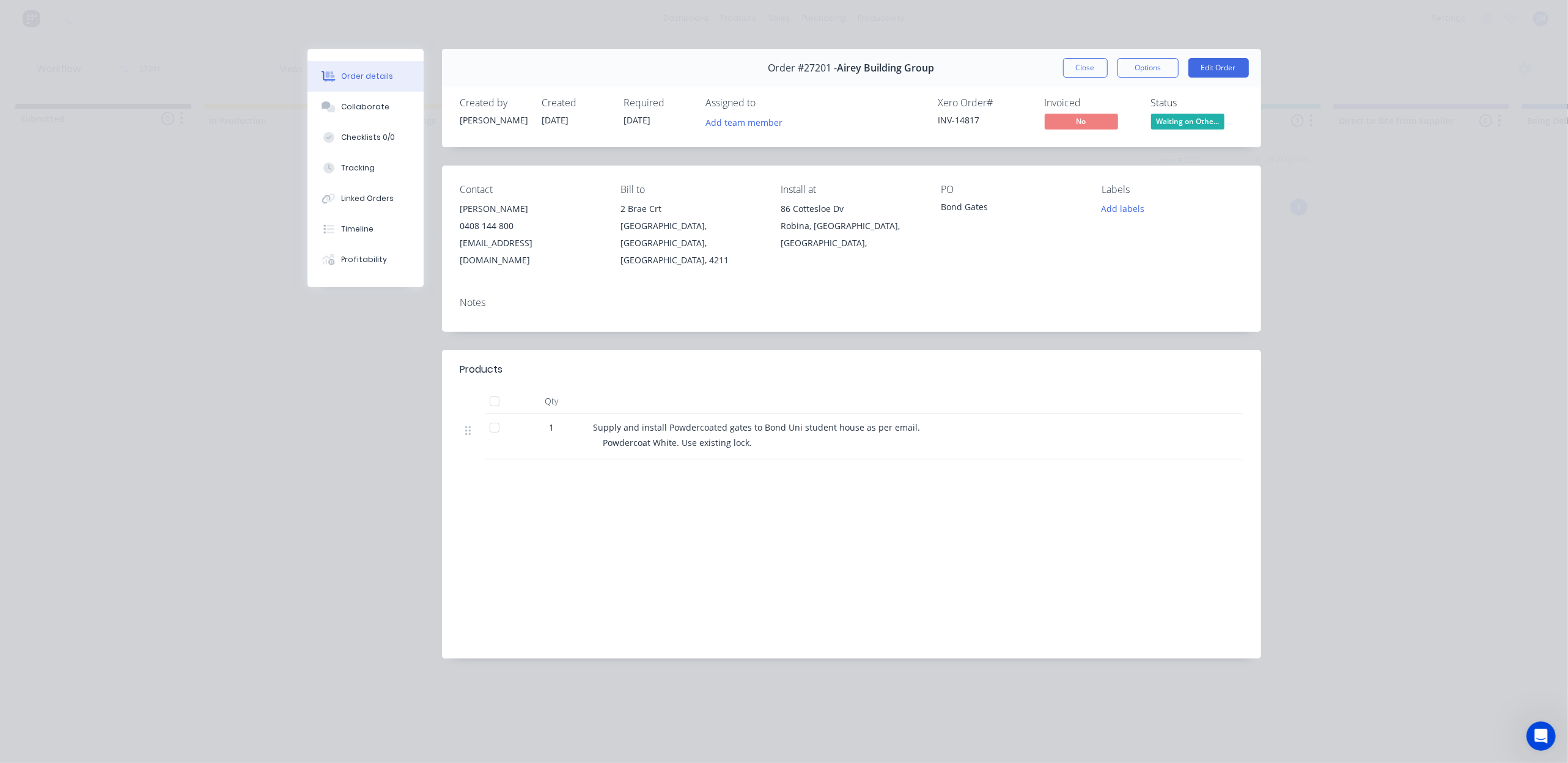
click at [1092, 67] on button "Close" at bounding box center [1085, 67] width 44 height 19
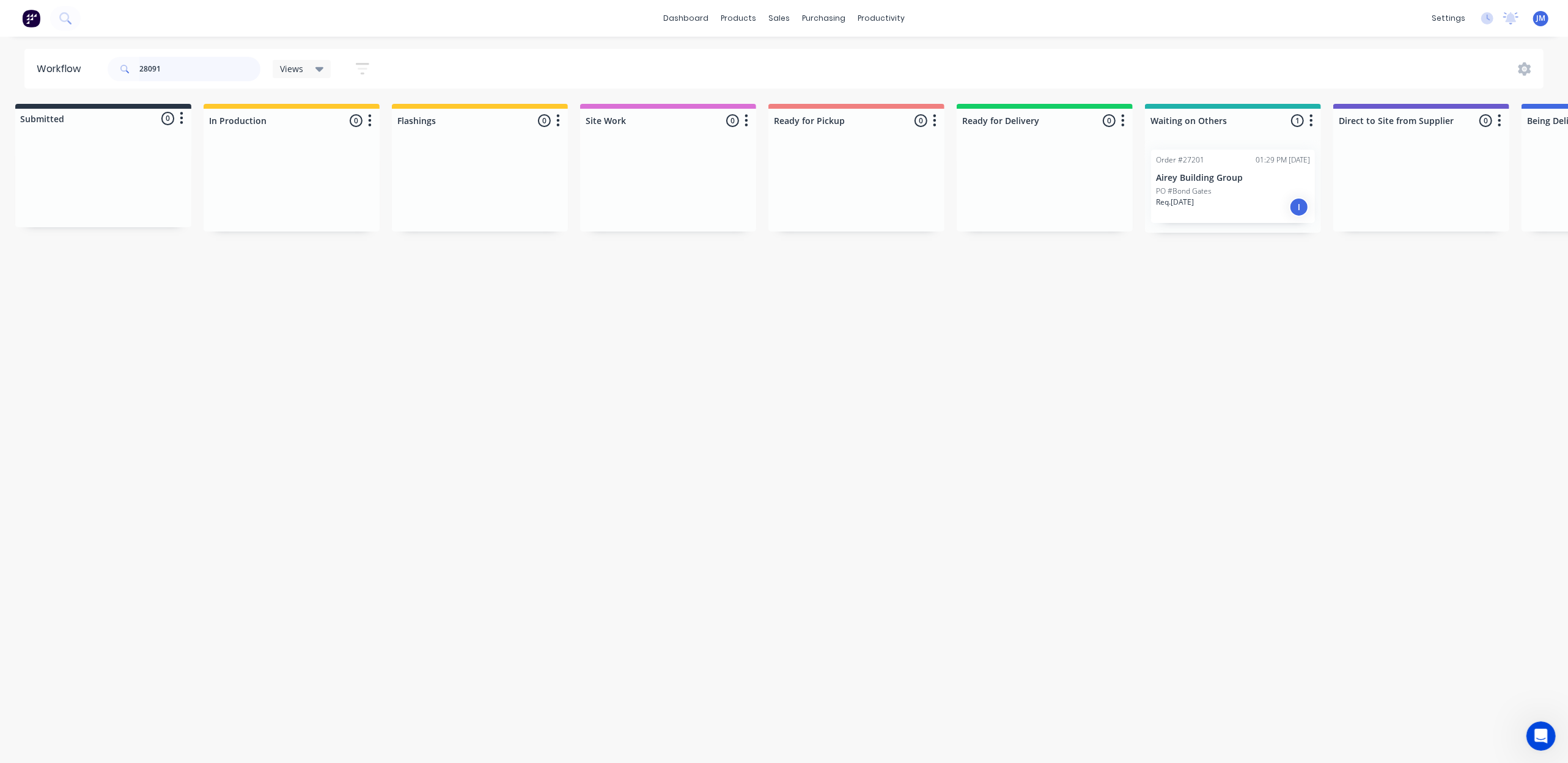
scroll to position [0, 0]
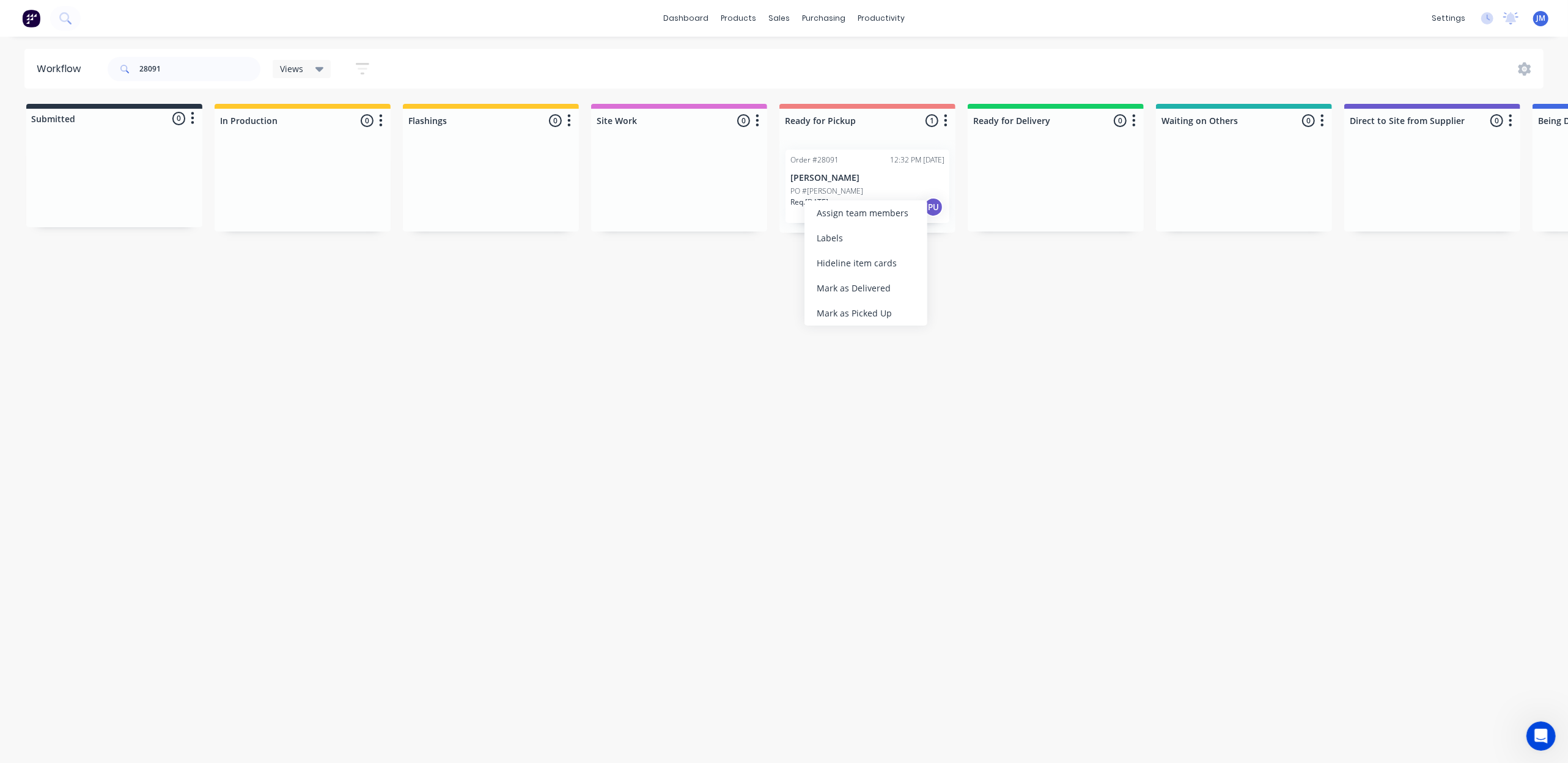
drag, startPoint x: 890, startPoint y: 309, endPoint x: 247, endPoint y: 169, distance: 658.1
click at [889, 309] on div "Mark as Picked Up" at bounding box center [865, 314] width 123 height 25
click at [181, 62] on input "28091" at bounding box center [200, 69] width 121 height 24
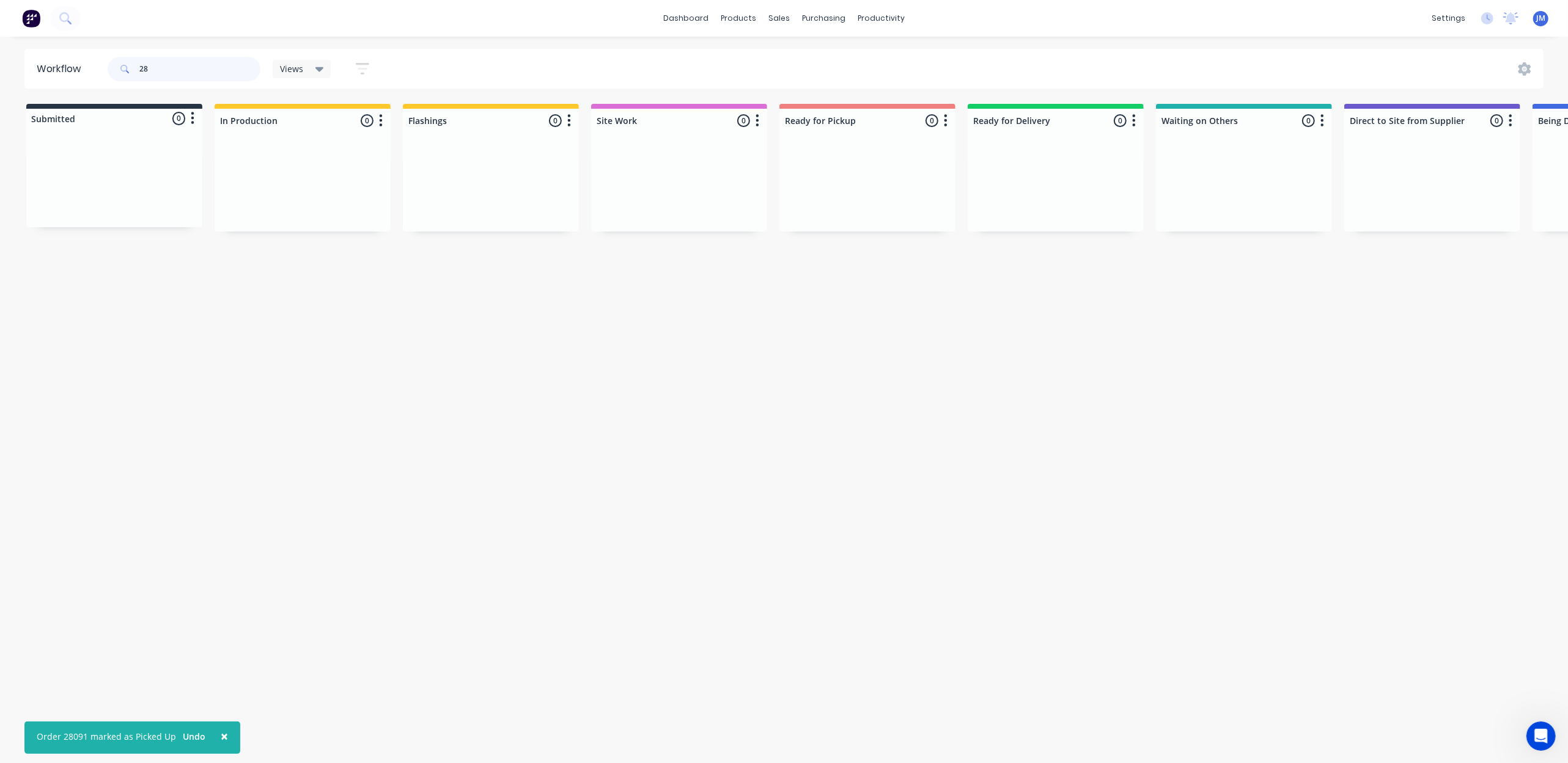
type input "2"
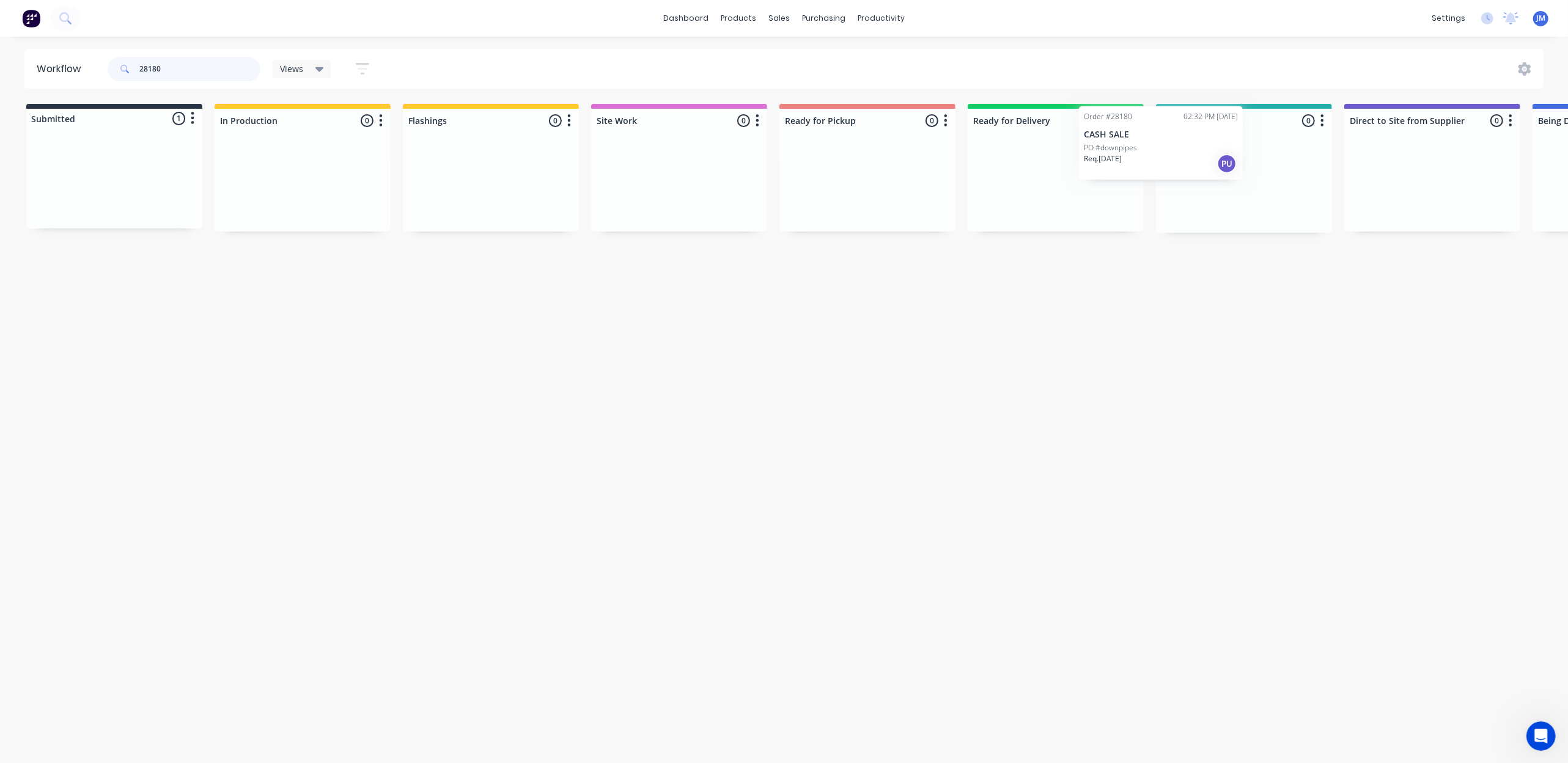
drag, startPoint x: 319, startPoint y: 192, endPoint x: 1204, endPoint y: 163, distance: 885.5
click at [1204, 163] on div "Submitted 1 Status colour #273444 hex #273444 Save Cancel Summaries Total order…" at bounding box center [1098, 169] width 2215 height 129
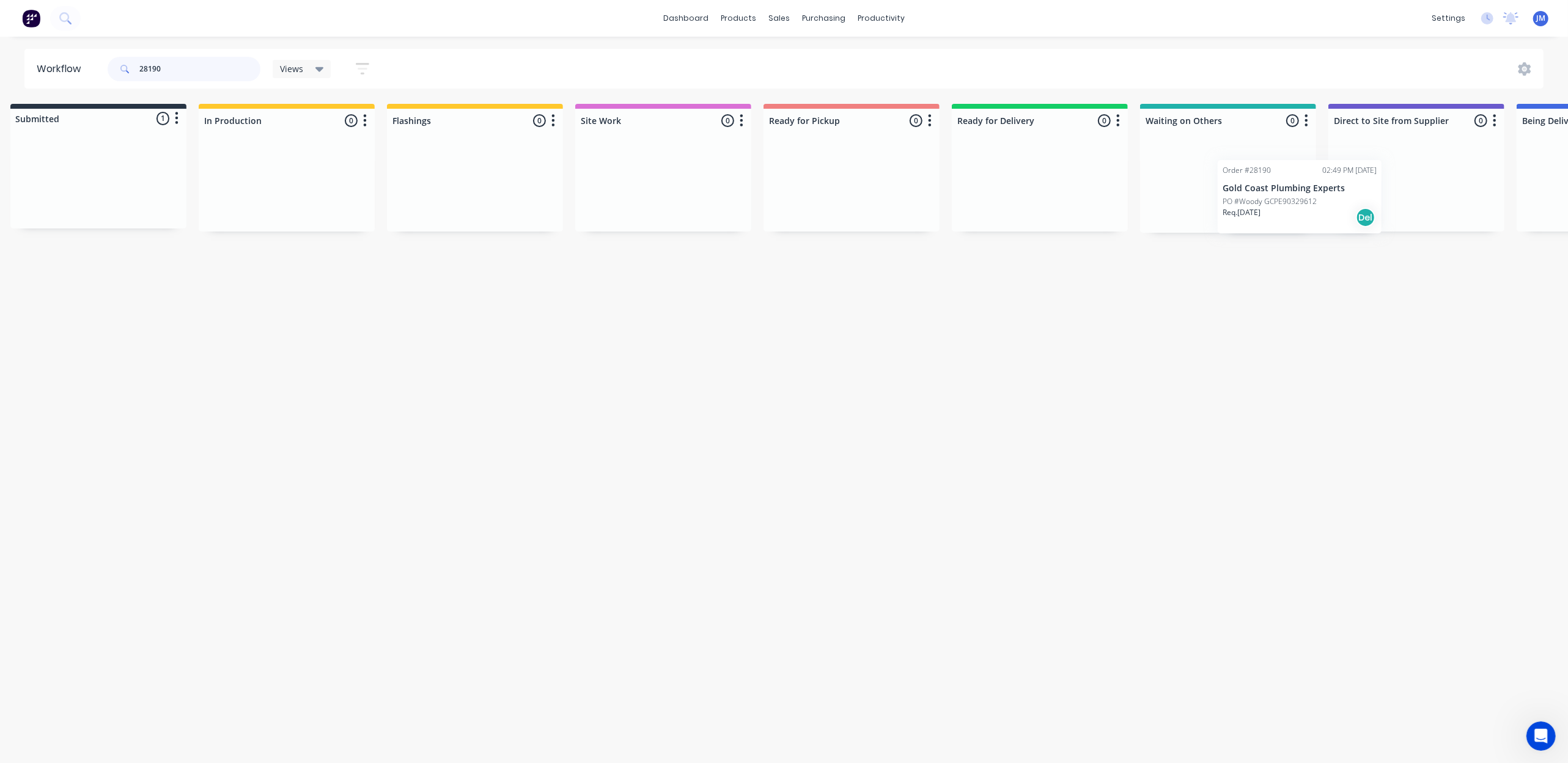
scroll to position [0, 42]
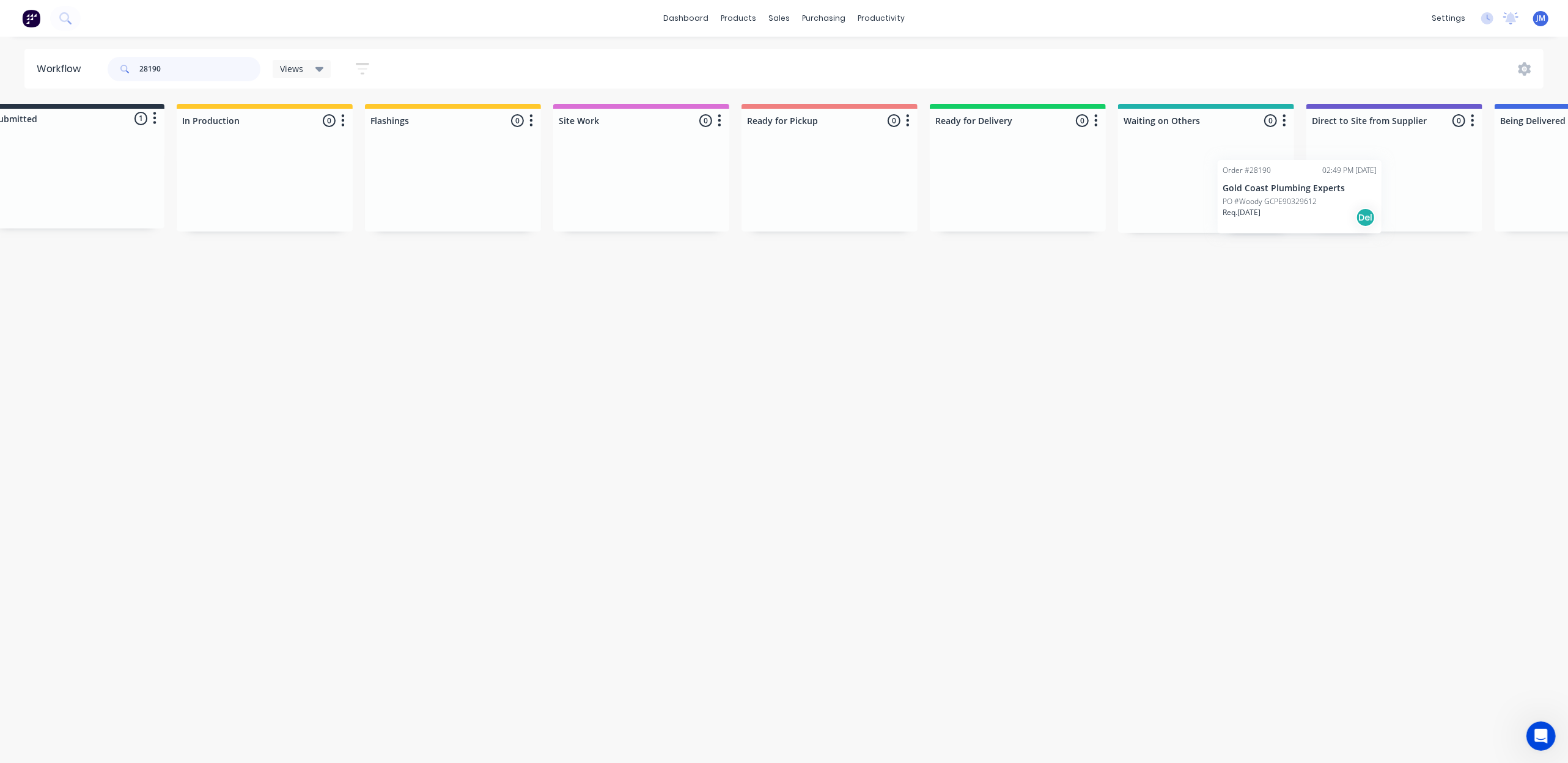
drag, startPoint x: 644, startPoint y: 218, endPoint x: 1332, endPoint y: 203, distance: 688.2
click at [1338, 209] on div "Submitted 1 Status colour #273444 hex #273444 Save Cancel Summaries Total order…" at bounding box center [1060, 169] width 2215 height 129
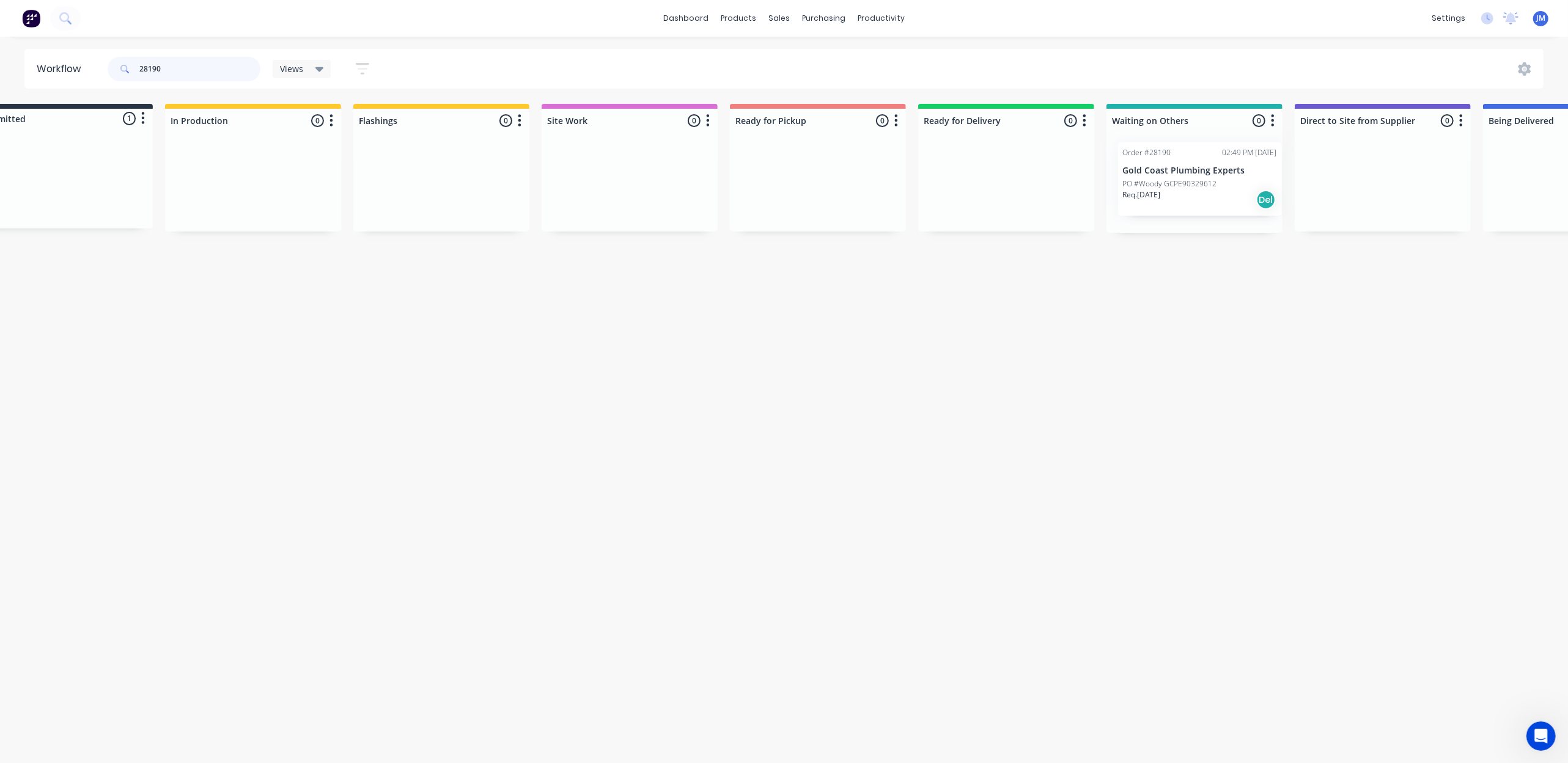
drag, startPoint x: 81, startPoint y: 176, endPoint x: 1185, endPoint y: 168, distance: 1104.0
click at [1185, 168] on div "Submitted 1 Status colour #273444 hex #273444 Save Cancel Summaries Total order…" at bounding box center [1049, 169] width 2215 height 129
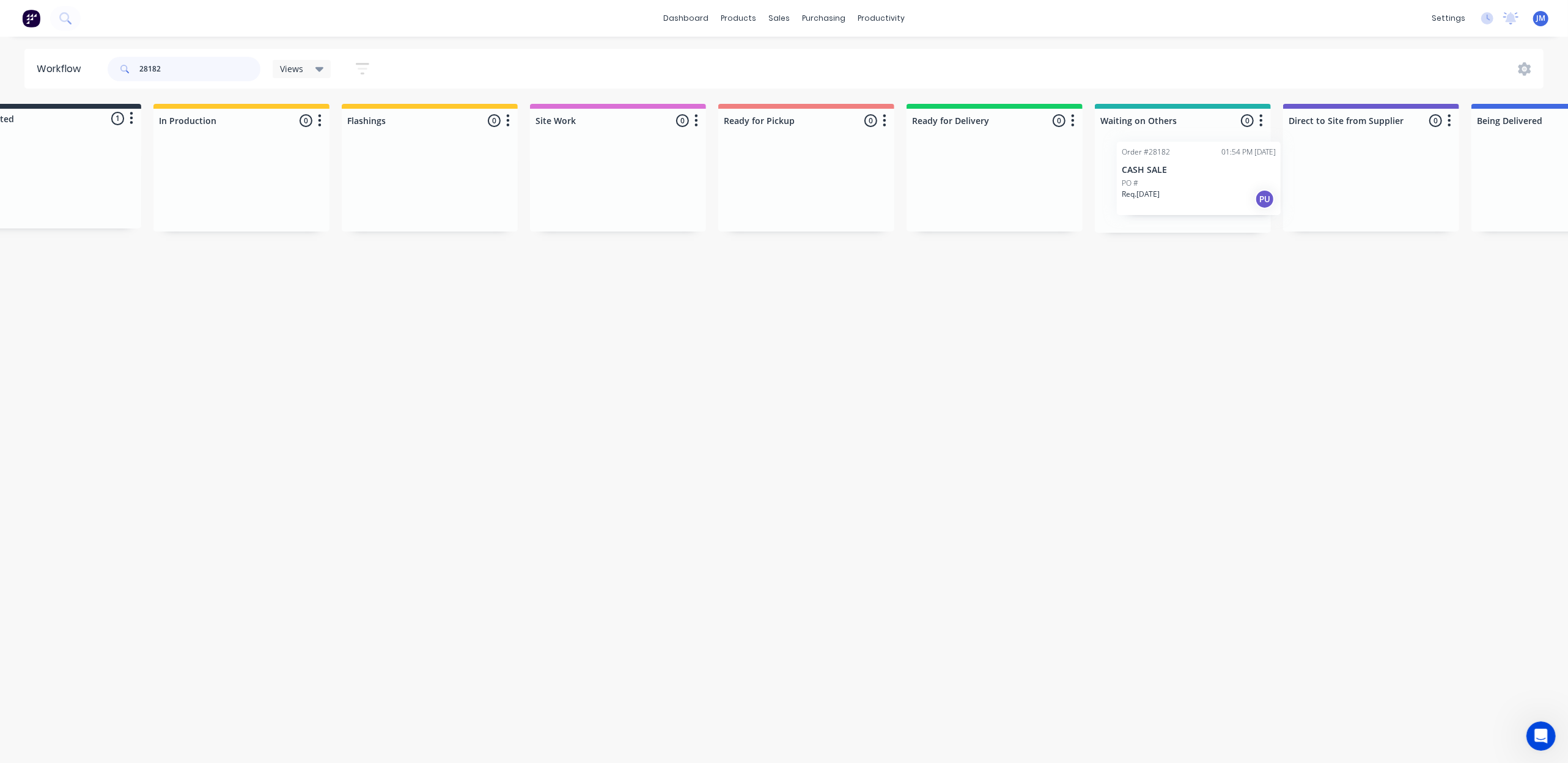
scroll to position [0, 66]
drag, startPoint x: 152, startPoint y: 206, endPoint x: 1197, endPoint y: 190, distance: 1045.1
click at [1197, 190] on div "Submitted 1 Status colour #273444 hex #273444 Save Cancel Summaries Total order…" at bounding box center [1032, 169] width 2215 height 129
drag, startPoint x: 1134, startPoint y: 208, endPoint x: 444, endPoint y: 173, distance: 690.9
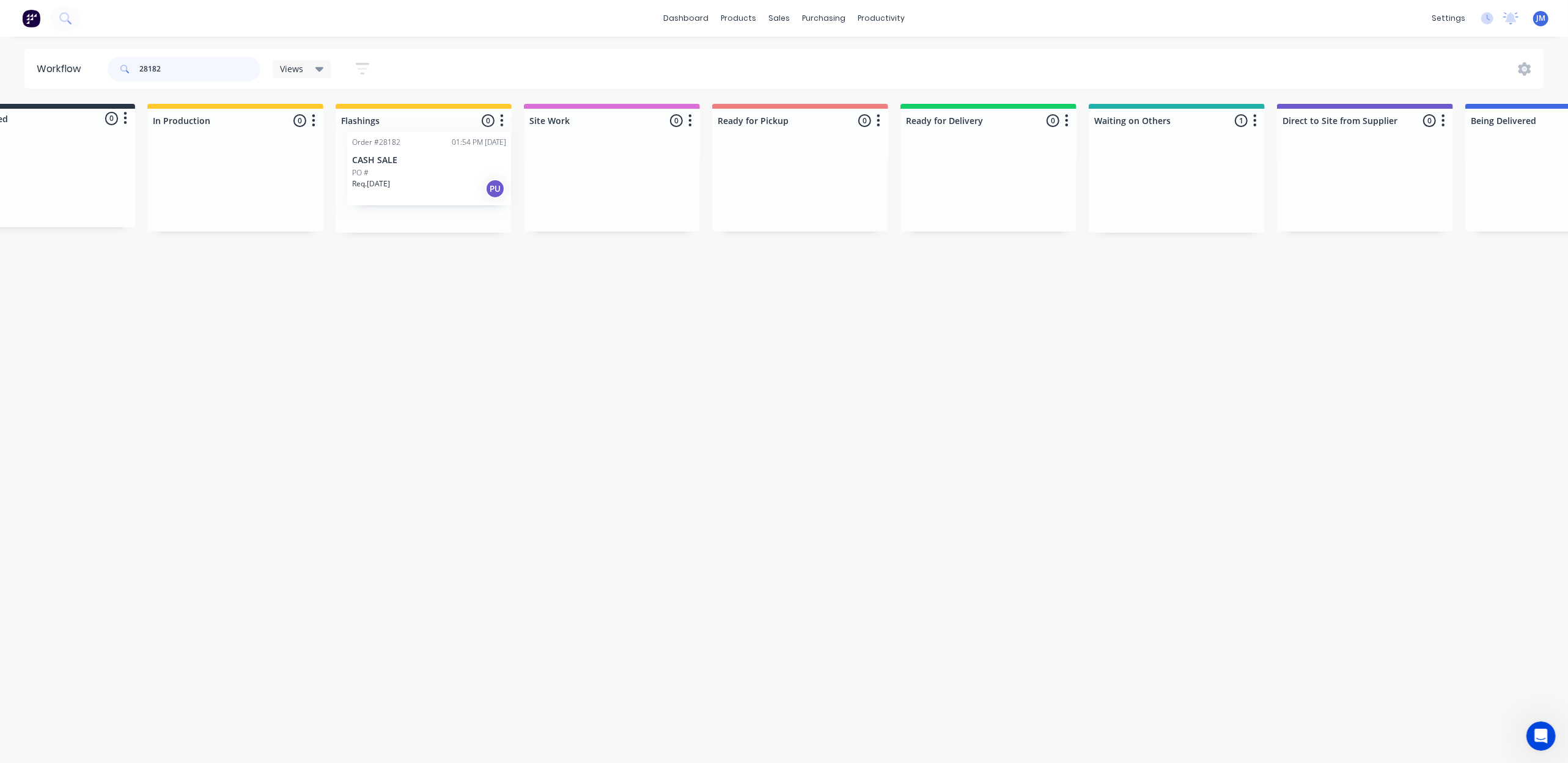
click at [444, 173] on div "Submitted 0 Status colour #273444 hex #273444 Save Cancel Summaries Total order…" at bounding box center [1031, 169] width 2215 height 129
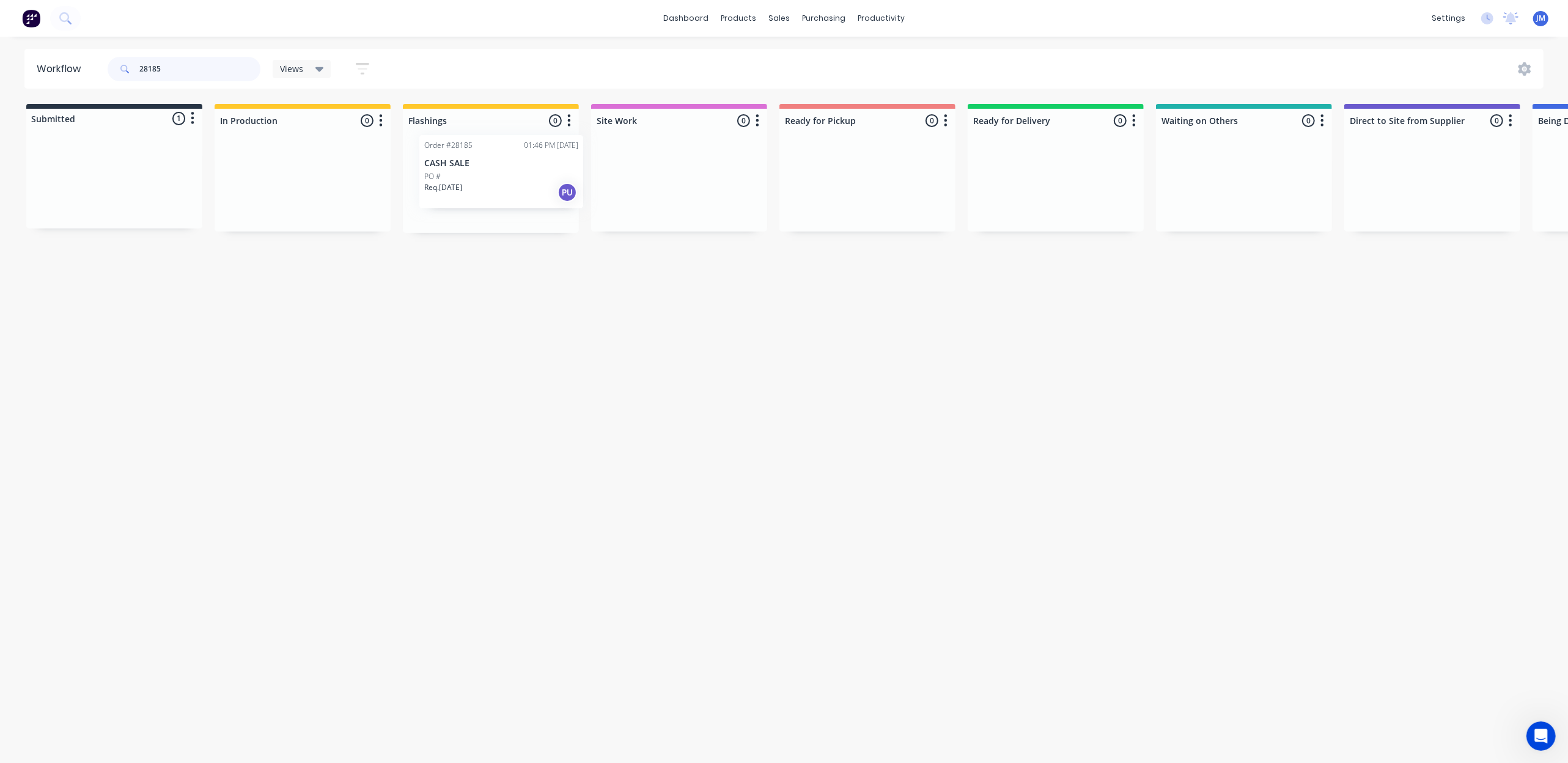
drag, startPoint x: 321, startPoint y: 198, endPoint x: 465, endPoint y: 176, distance: 145.7
click at [465, 176] on div "Submitted 1 Status colour #273444 hex #273444 Save Cancel Summaries Total order…" at bounding box center [1098, 169] width 2215 height 129
drag, startPoint x: 168, startPoint y: 187, endPoint x: 550, endPoint y: 130, distance: 386.2
click at [516, 172] on div "Submitted 1 Status colour #273444 hex #273444 Save Cancel Summaries Total order…" at bounding box center [1098, 169] width 2215 height 129
drag, startPoint x: 125, startPoint y: 201, endPoint x: 276, endPoint y: 187, distance: 151.6
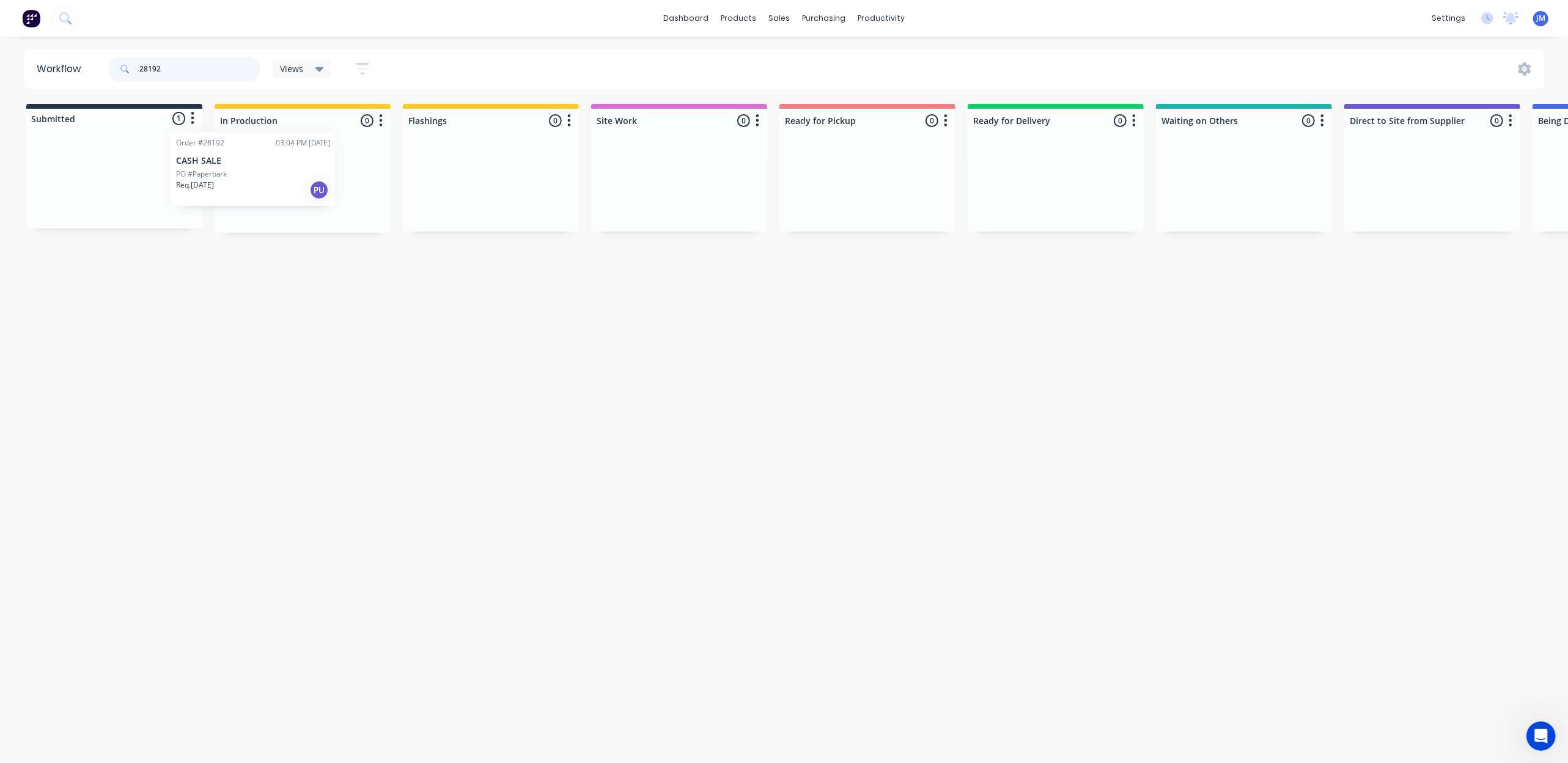
click at [274, 189] on div "Submitted 1 Status colour #273444 hex #273444 Save Cancel Summaries Total order…" at bounding box center [1098, 169] width 2215 height 129
click at [189, 70] on input "28192" at bounding box center [200, 69] width 121 height 24
type input "2"
drag, startPoint x: 456, startPoint y: 203, endPoint x: 923, endPoint y: 224, distance: 467.5
click at [923, 224] on div "Submitted 0 Status colour #273444 hex #273444 Save Cancel Summaries Total order…" at bounding box center [1098, 169] width 2215 height 129
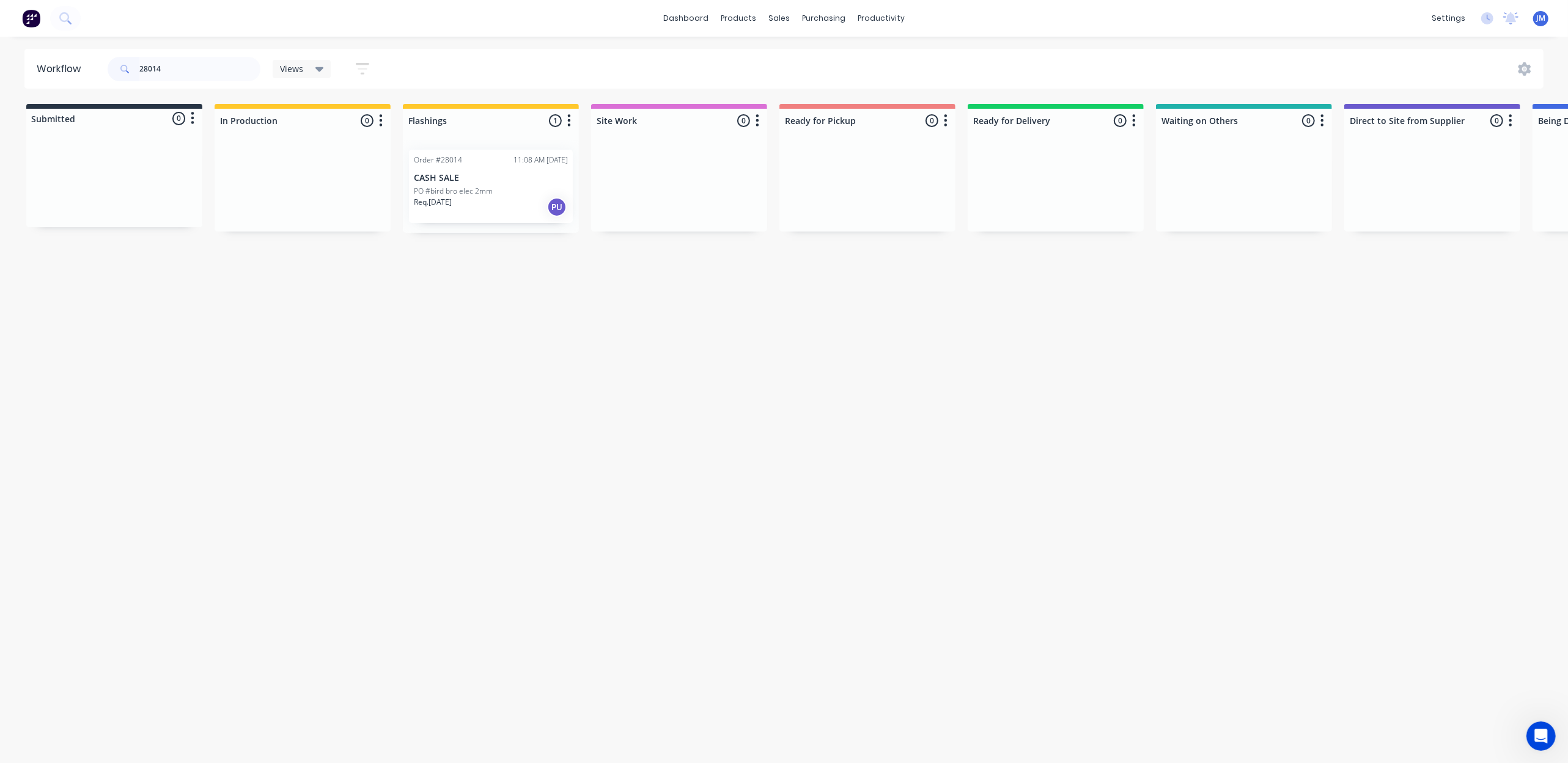
click at [478, 189] on p "PO #bird bro elec 2mm" at bounding box center [453, 191] width 79 height 11
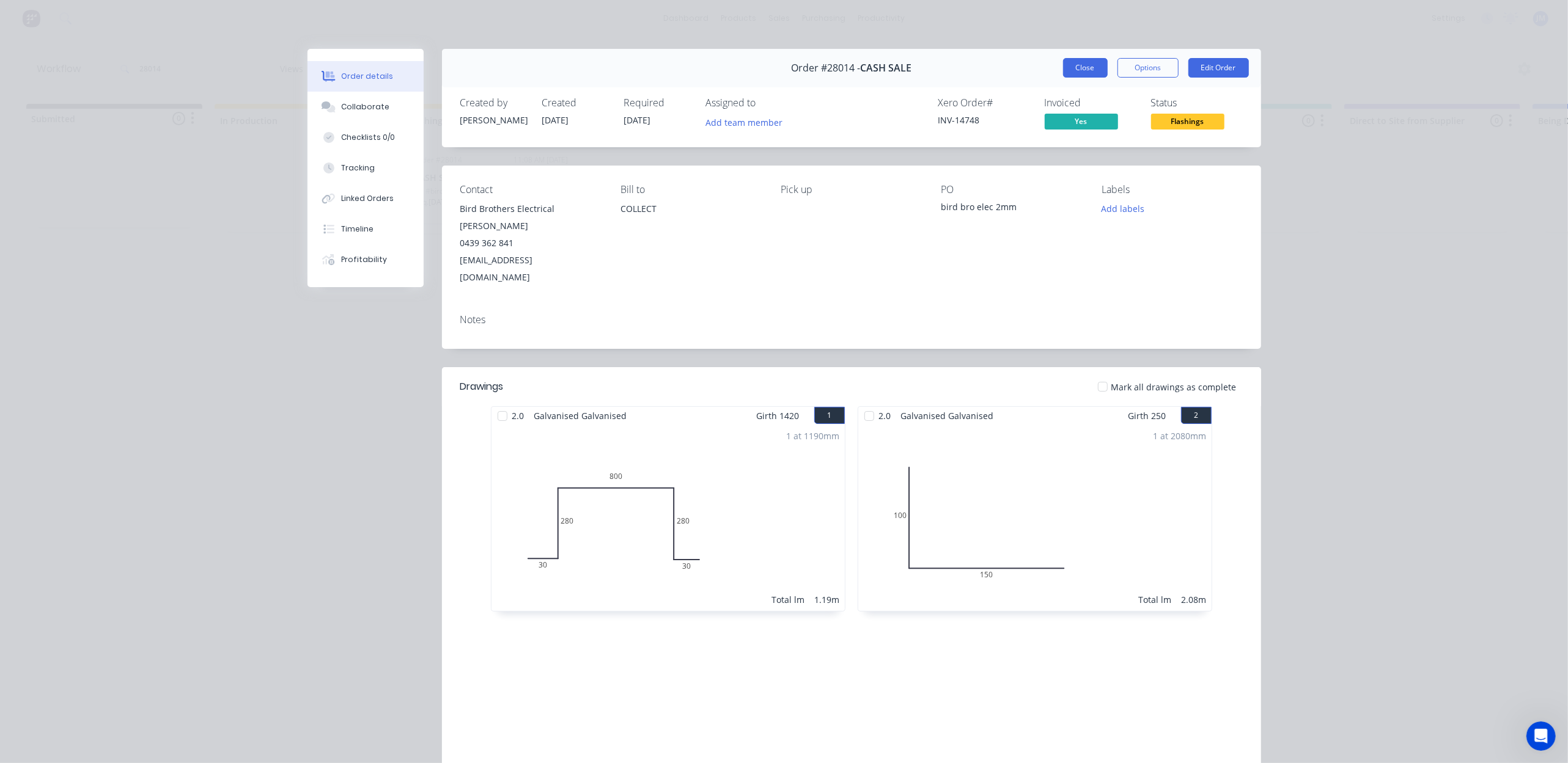
click at [1063, 69] on button "Close" at bounding box center [1085, 67] width 44 height 19
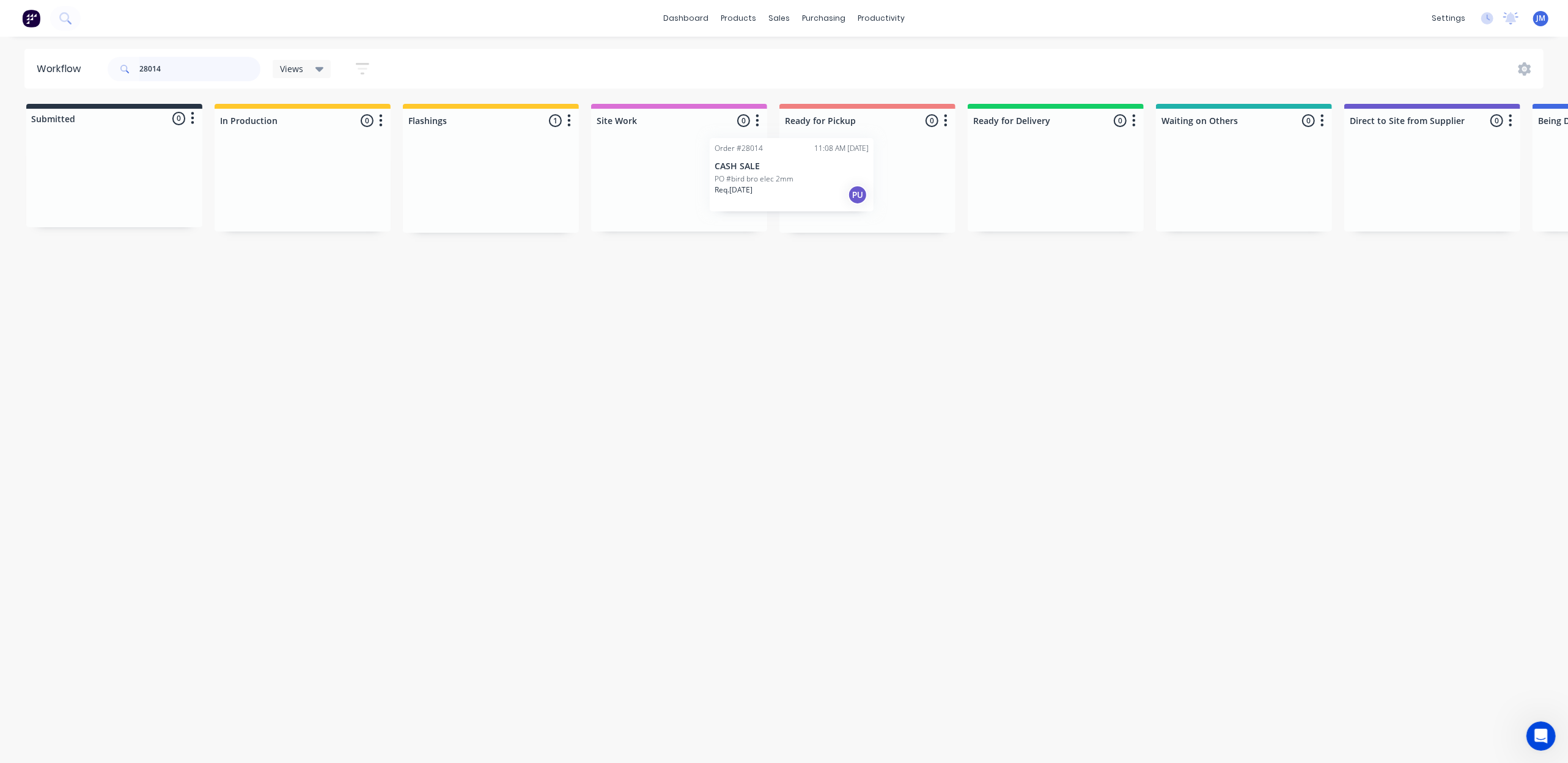
drag, startPoint x: 532, startPoint y: 181, endPoint x: 901, endPoint y: 171, distance: 369.1
click at [901, 171] on div "Submitted 0 Status colour #273444 hex #273444 Save Cancel Summaries Total order…" at bounding box center [1098, 169] width 2215 height 129
type input "2"
click at [98, 195] on div "Req. [DATE] PU" at bounding box center [114, 203] width 154 height 21
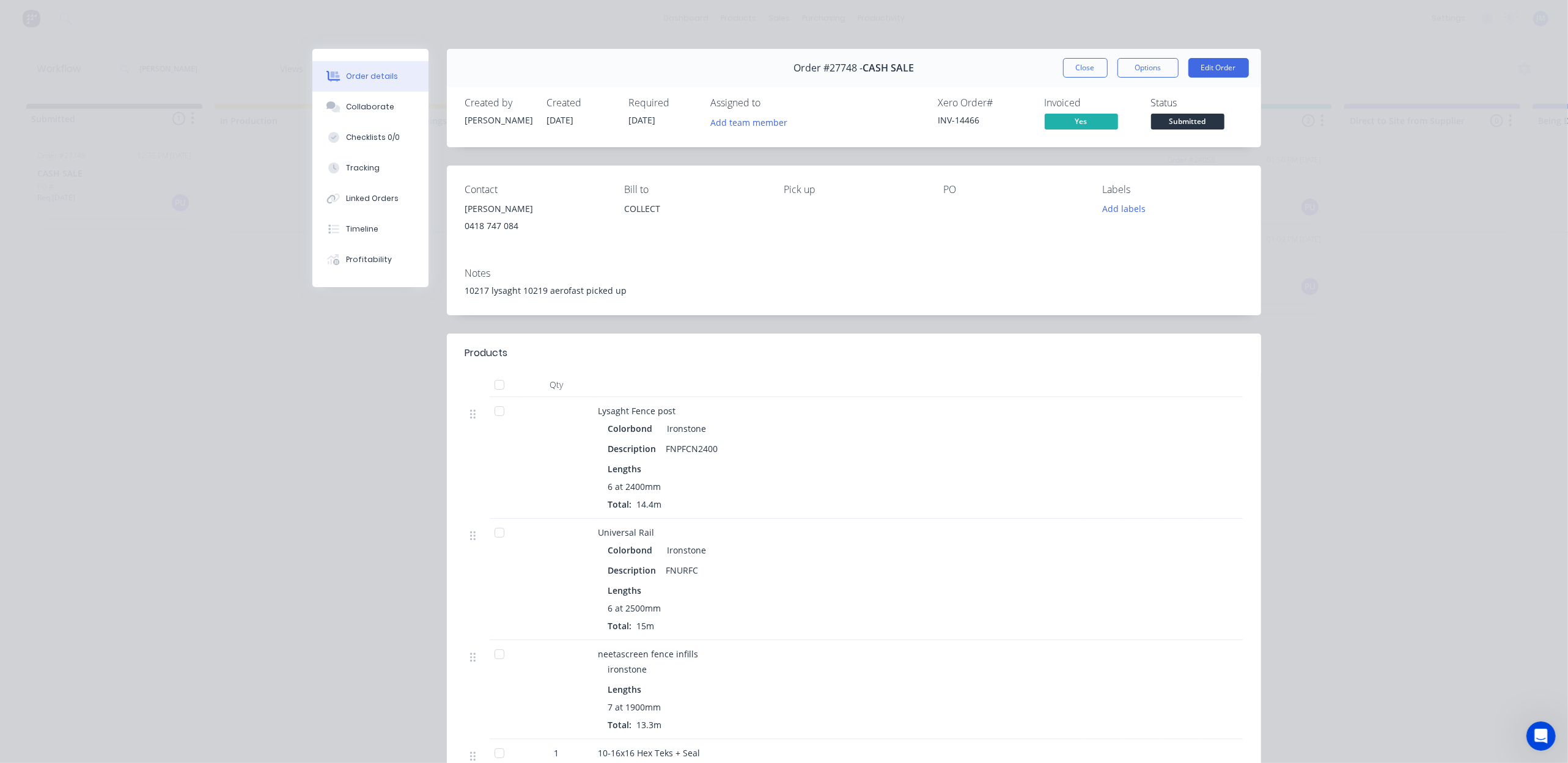
drag, startPoint x: 1069, startPoint y: 66, endPoint x: 1074, endPoint y: 71, distance: 7.1
click at [1070, 66] on button "Close" at bounding box center [1085, 67] width 44 height 19
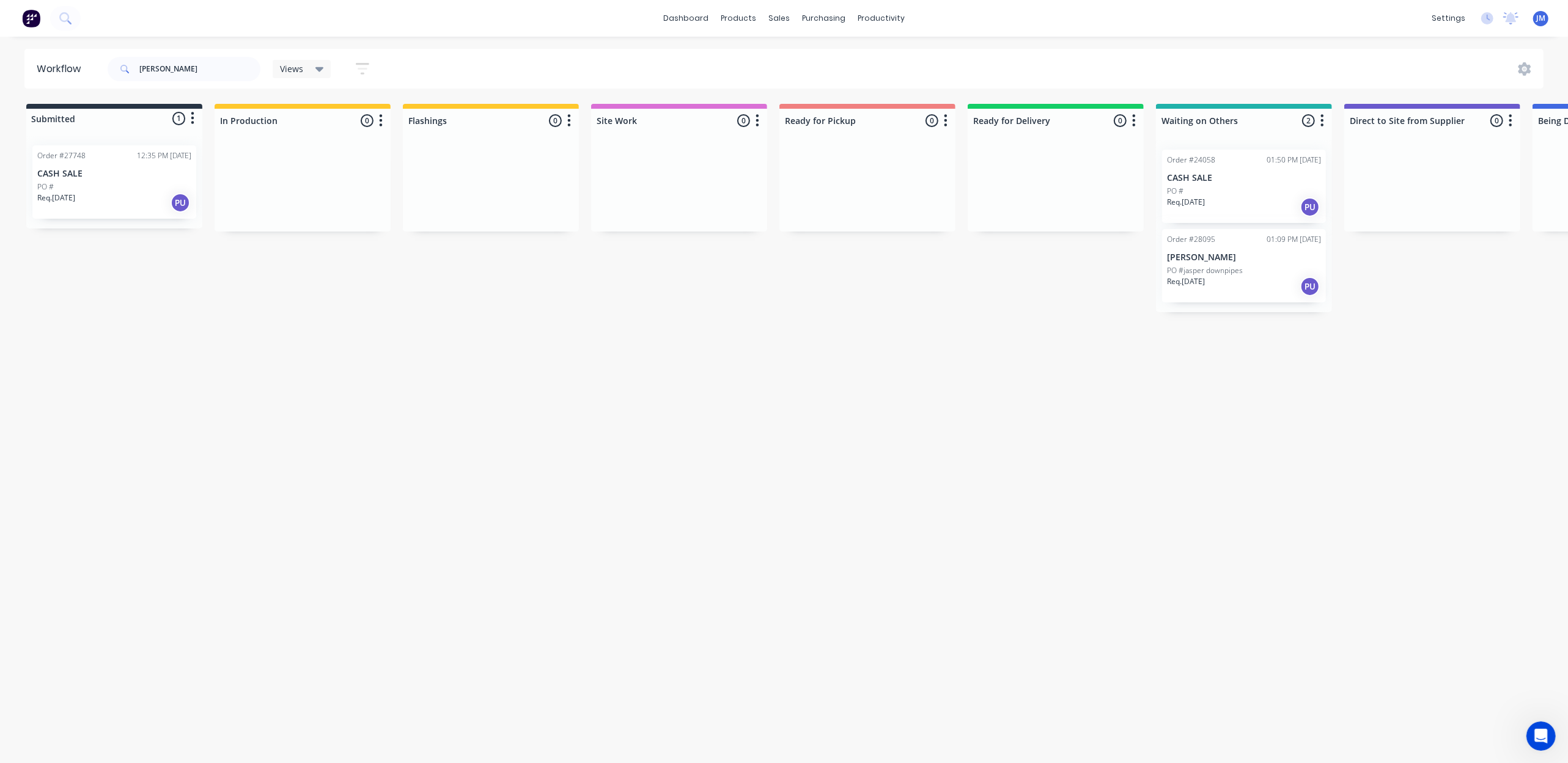
click at [1238, 267] on p "PO #jasper downpipes" at bounding box center [1204, 270] width 75 height 11
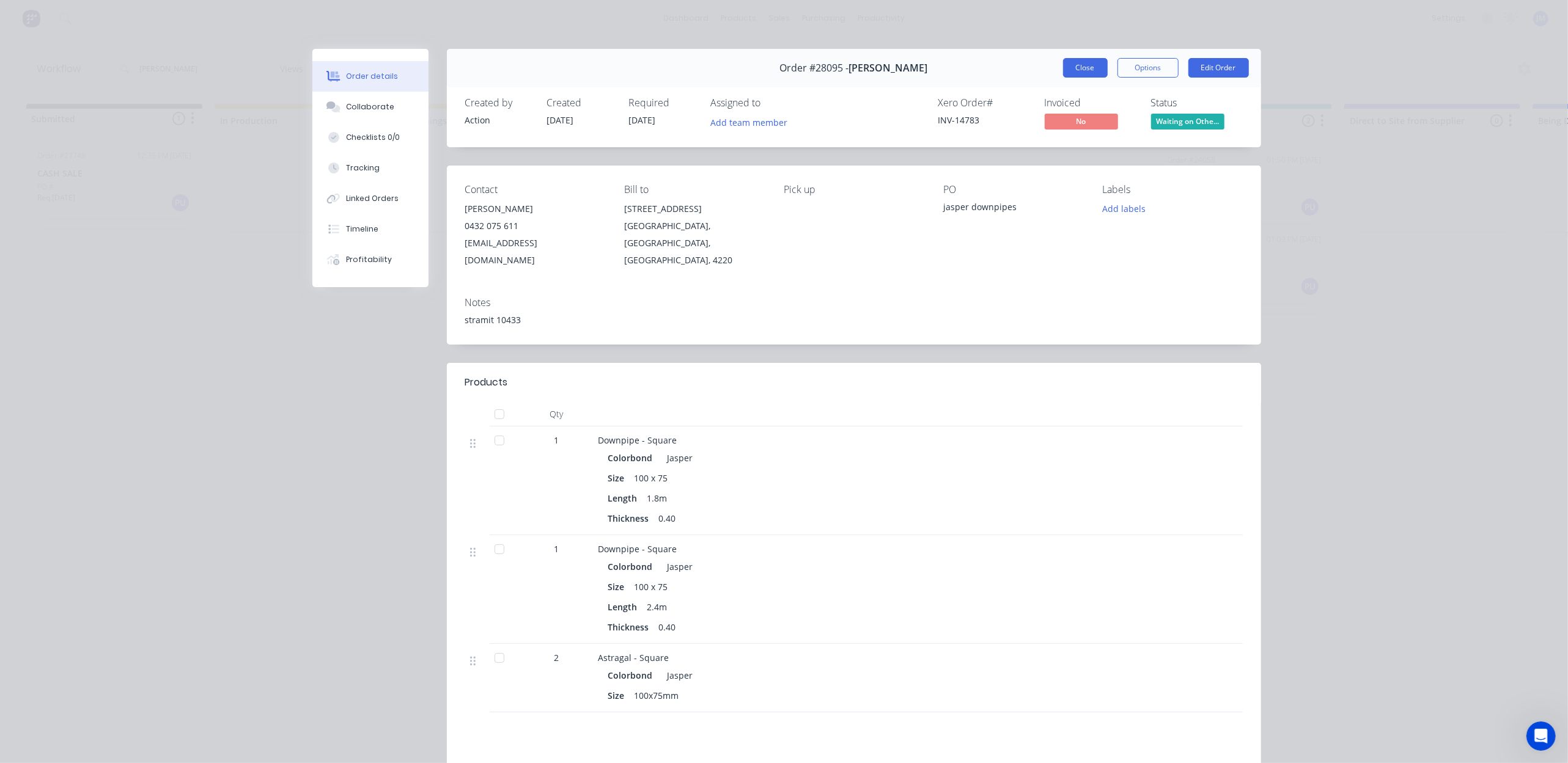
click at [1063, 71] on button "Close" at bounding box center [1085, 67] width 44 height 19
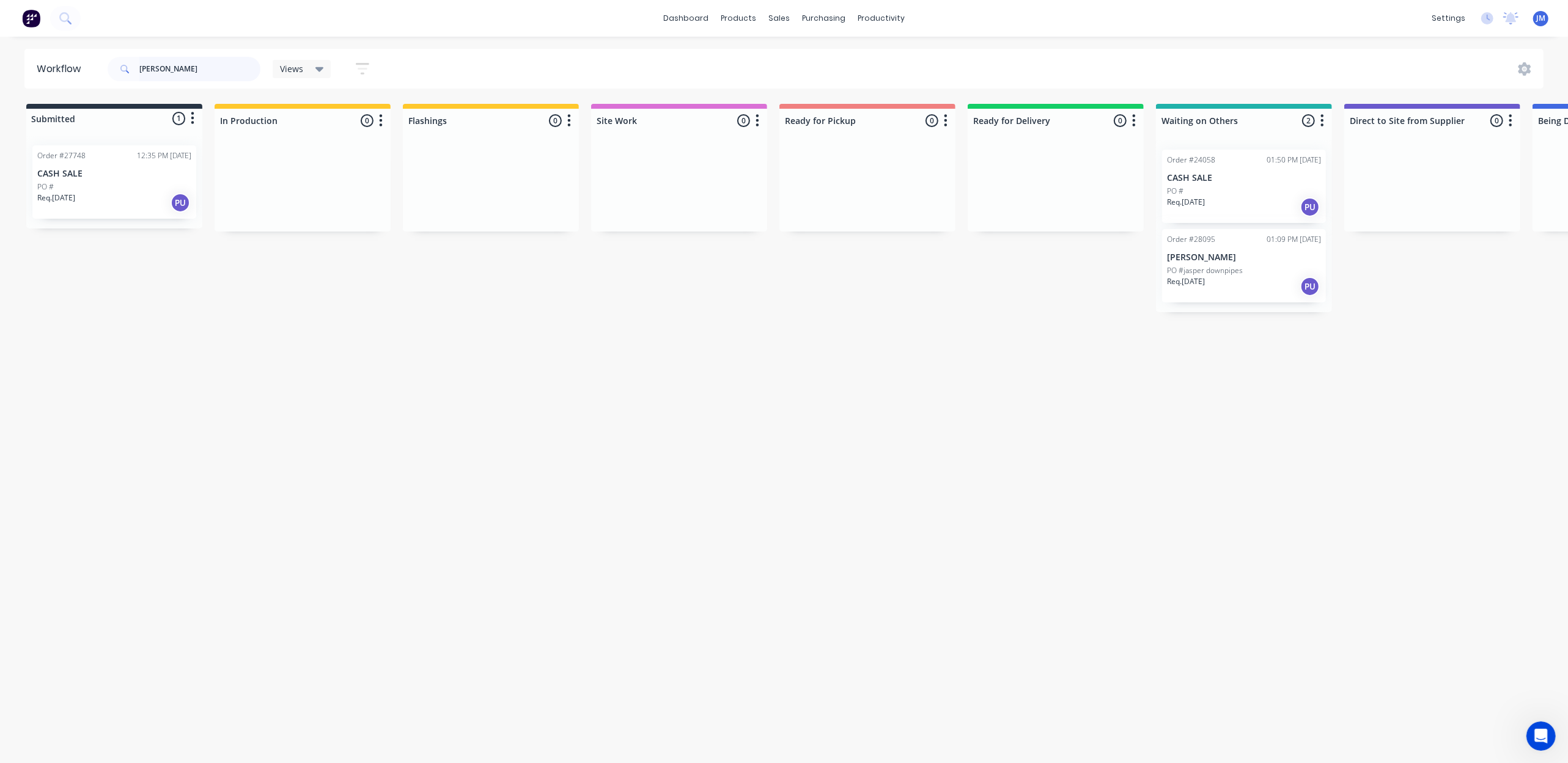
drag, startPoint x: 181, startPoint y: 65, endPoint x: 108, endPoint y: 73, distance: 73.4
click at [96, 77] on header "Workflow [PERSON_NAME] Views Save new view None (Default) edit Show/Hide status…" at bounding box center [784, 68] width 1519 height 39
type input "y"
type input "r"
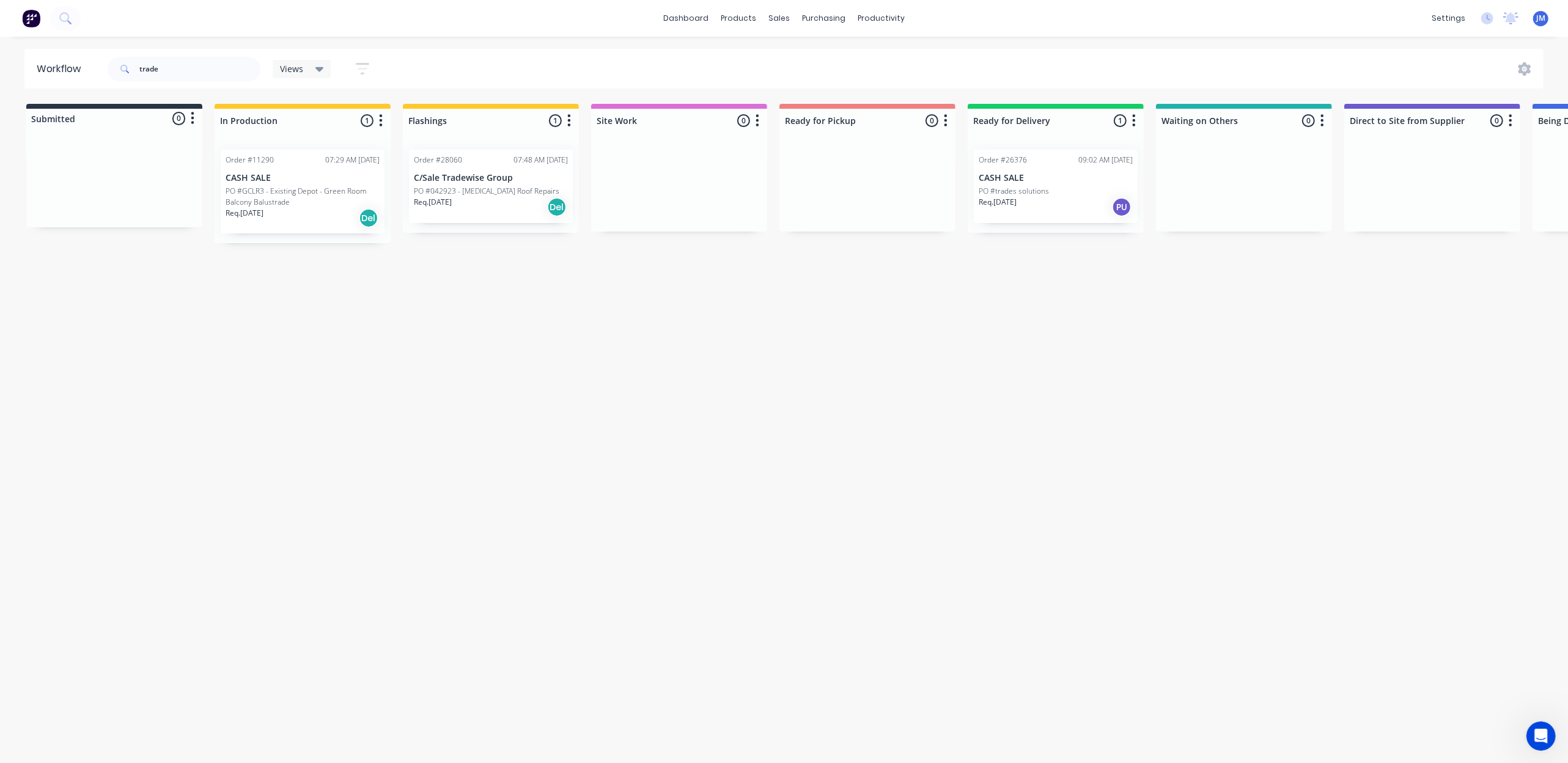
click at [1046, 184] on div "Order #26376 09:02 AM [DATE] CASH SALE PO #trades solutions Req. [DATE] PU" at bounding box center [1055, 186] width 164 height 73
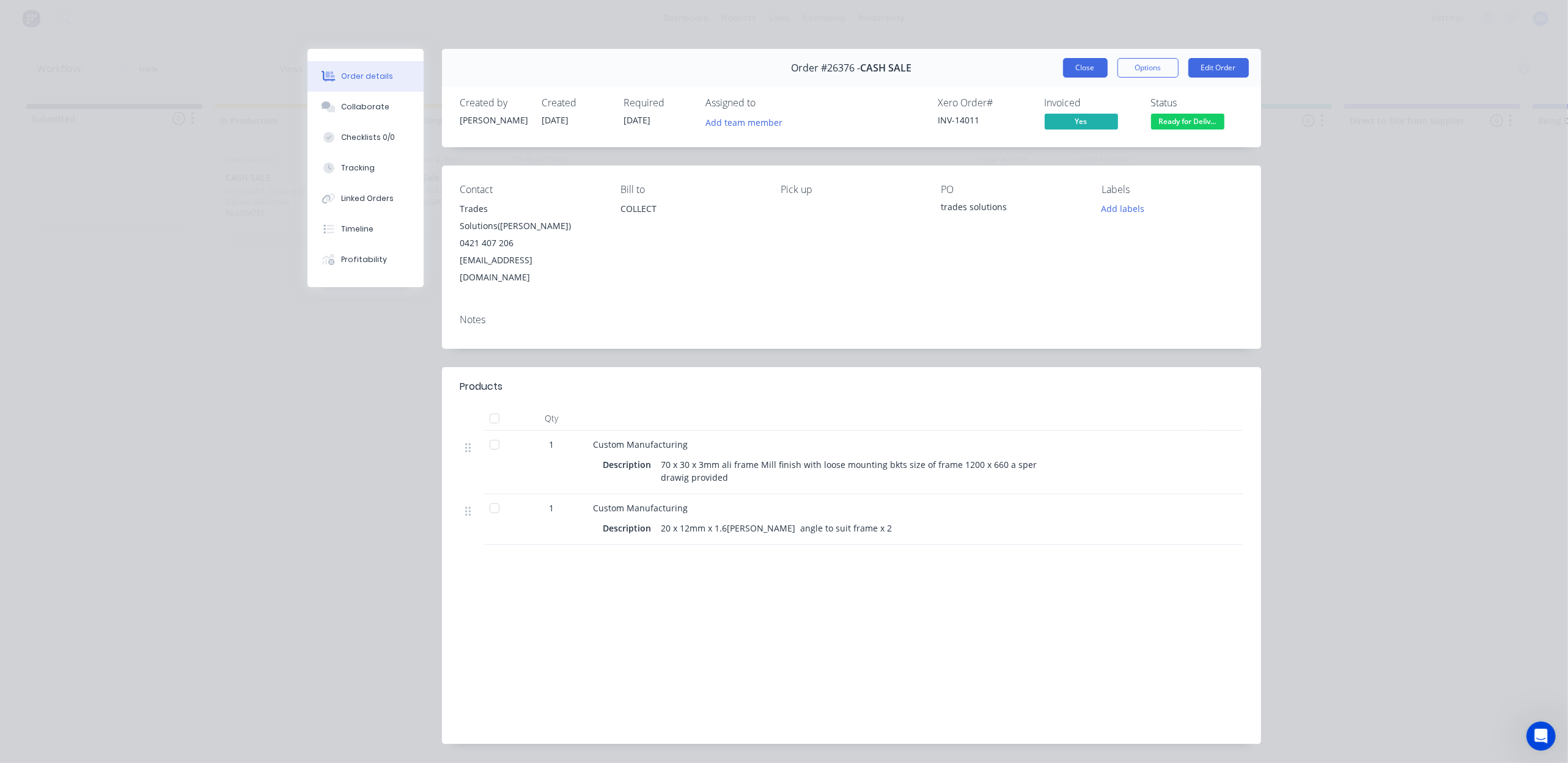
click at [1078, 67] on button "Close" at bounding box center [1085, 67] width 44 height 19
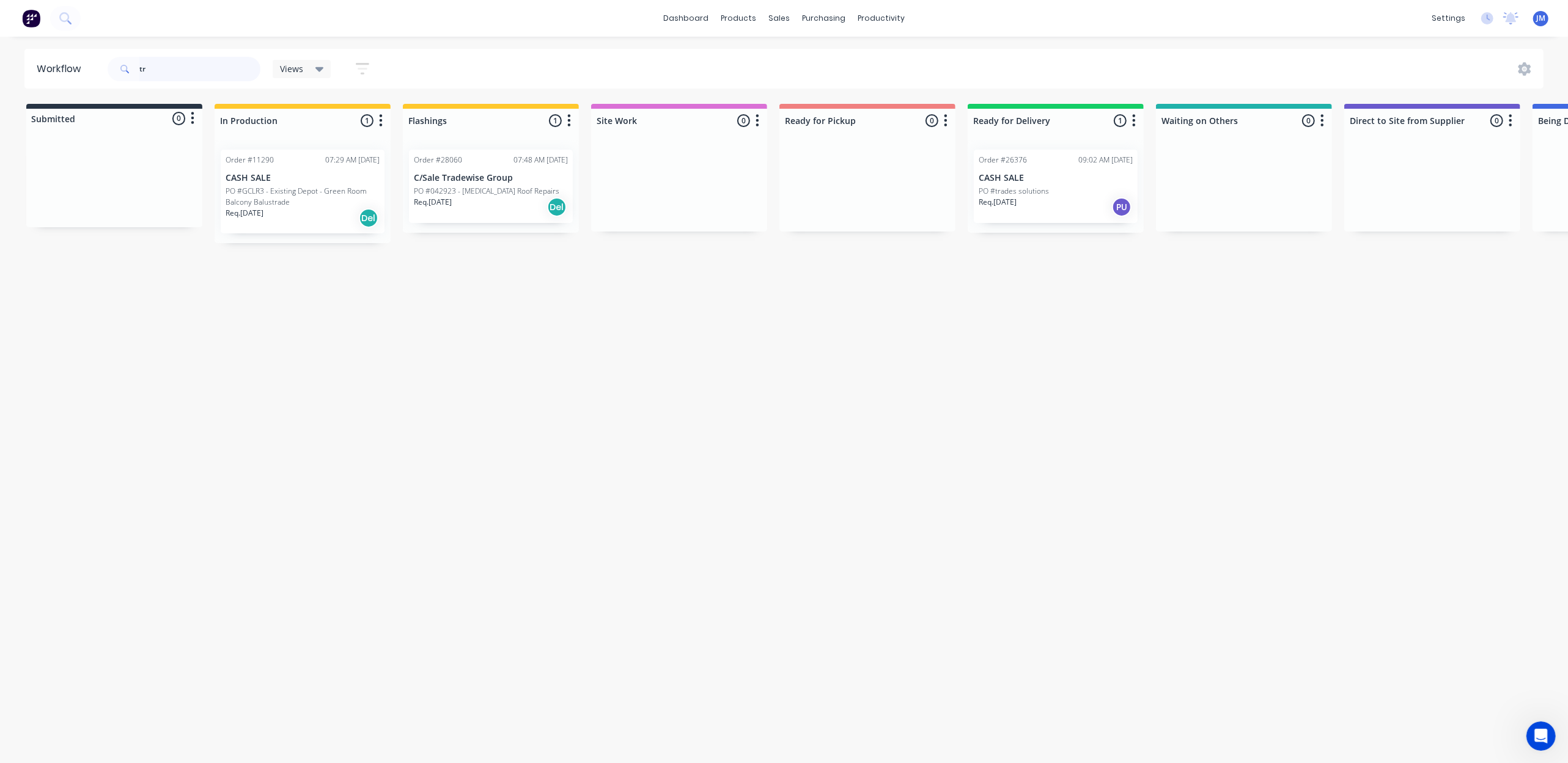
type input "t"
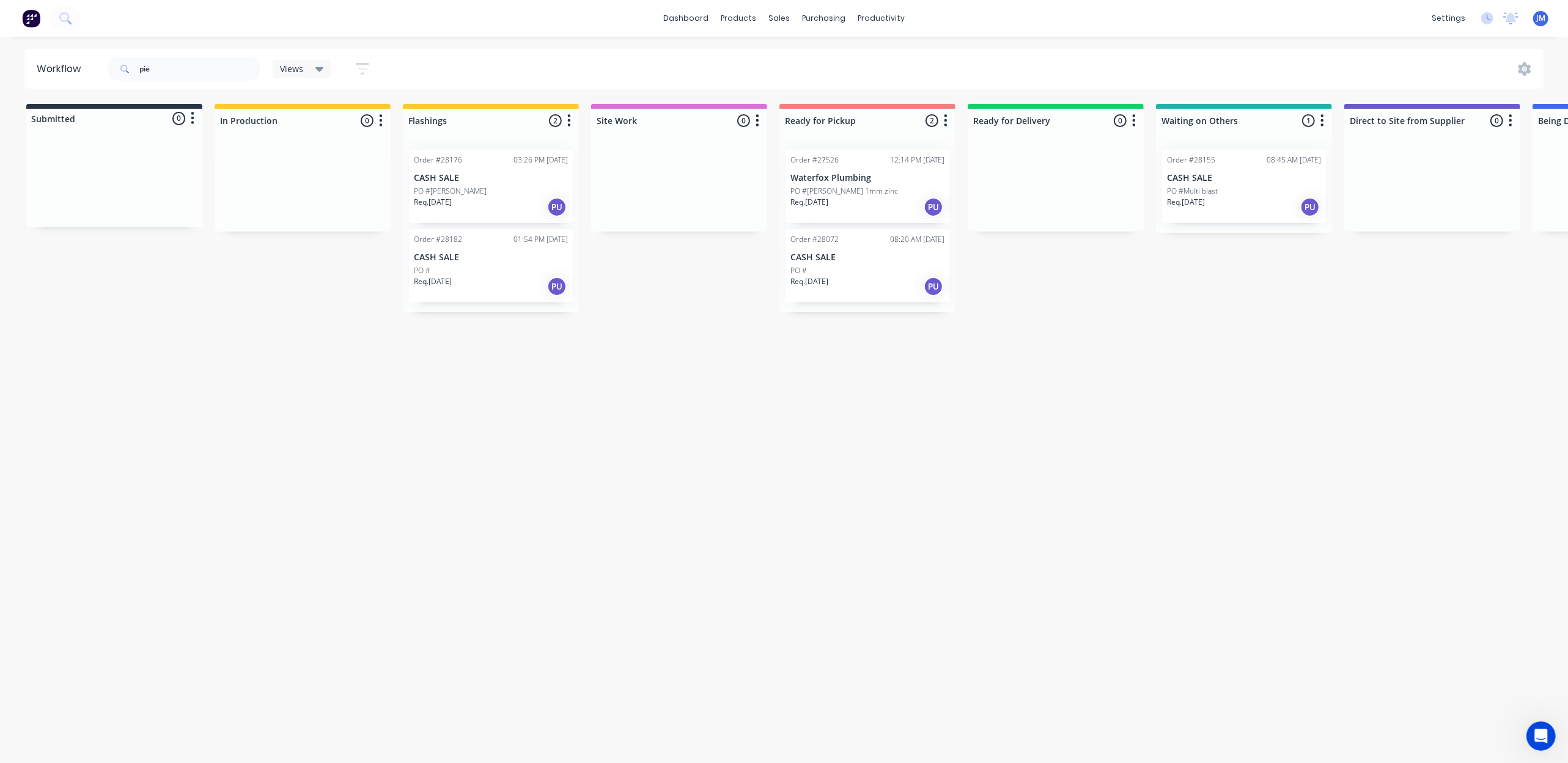
click at [867, 284] on div "Req. [DATE] PU" at bounding box center [867, 286] width 154 height 21
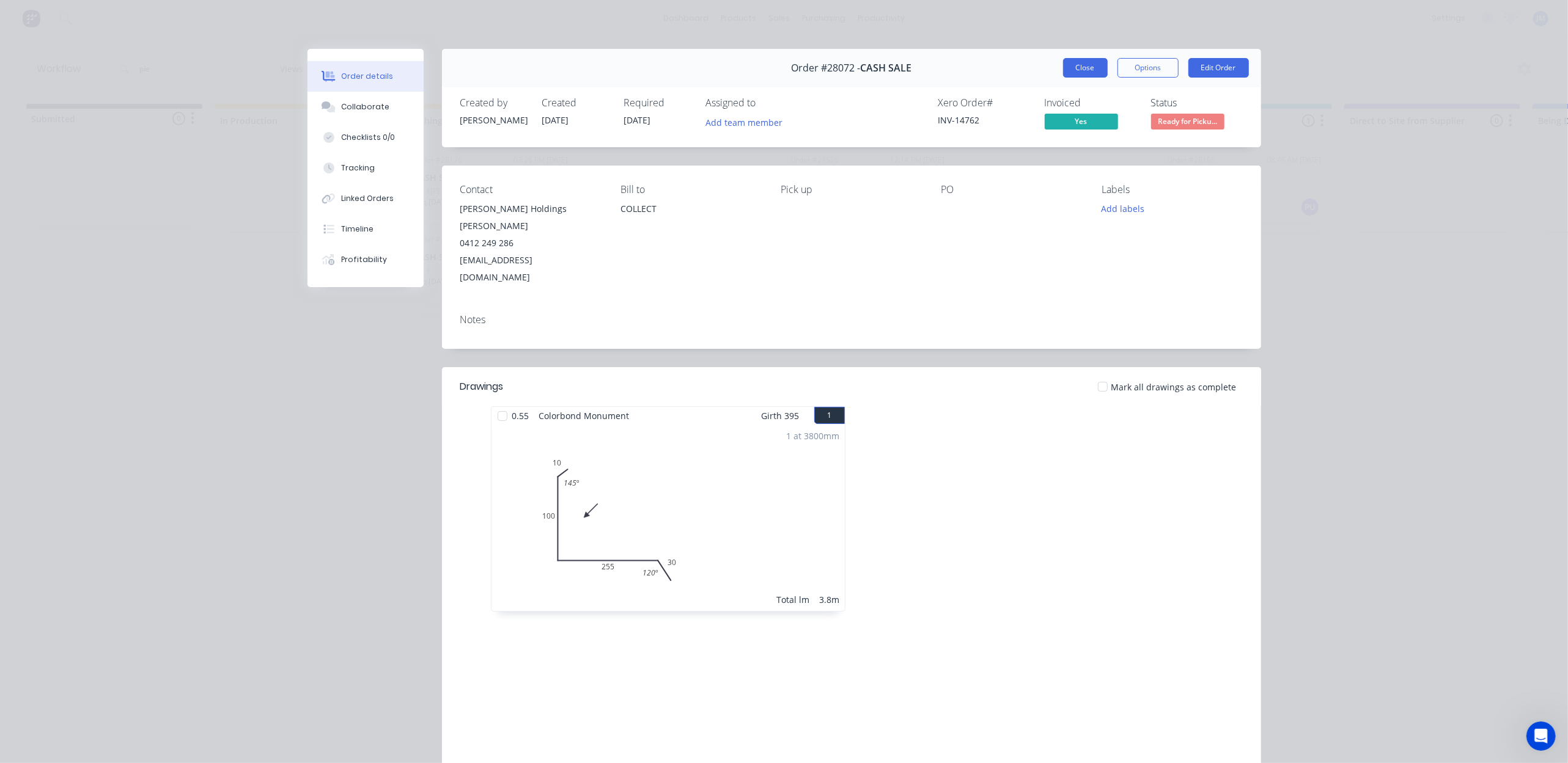
click at [1094, 65] on button "Close" at bounding box center [1085, 67] width 44 height 19
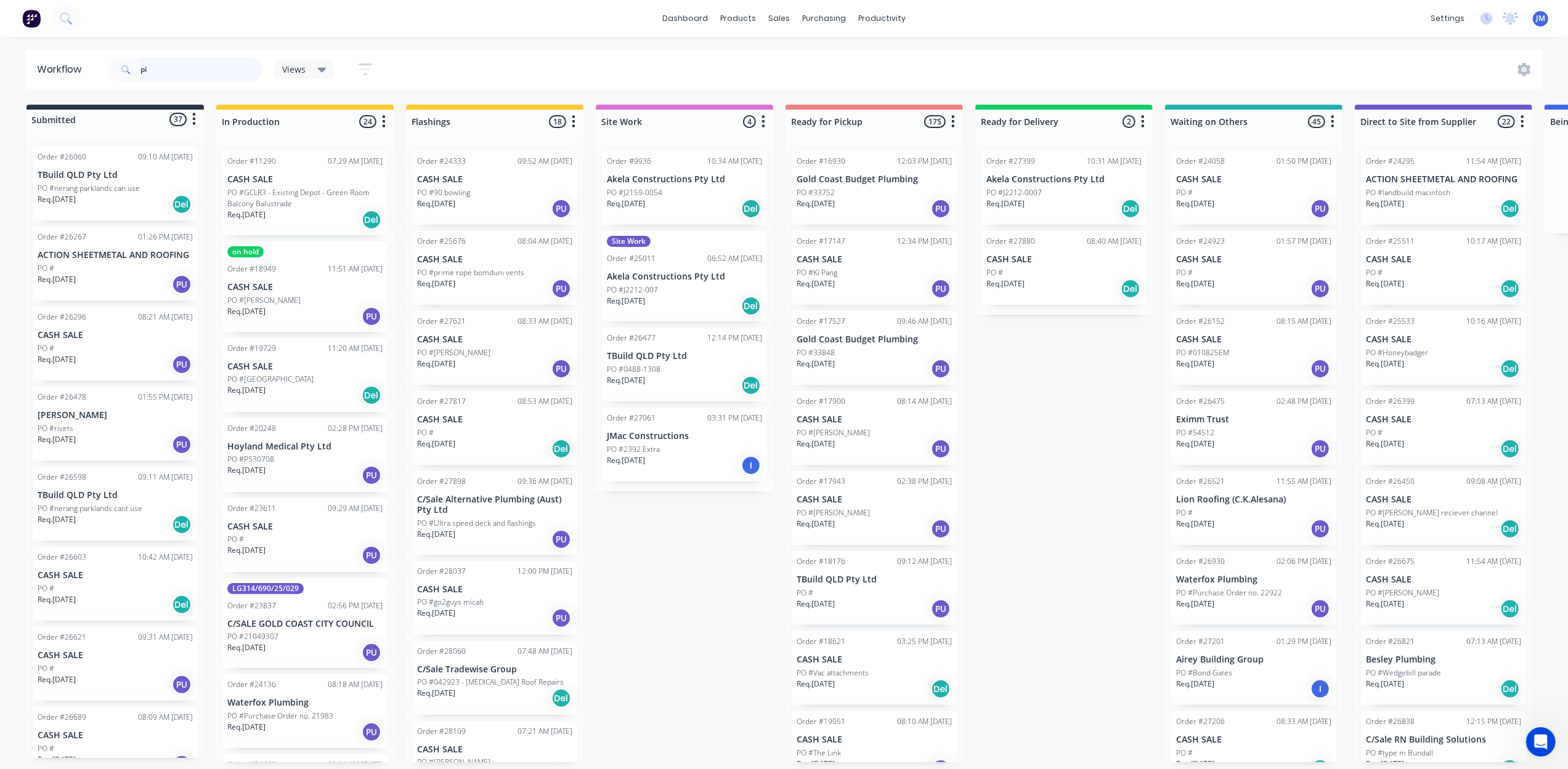
type input "p"
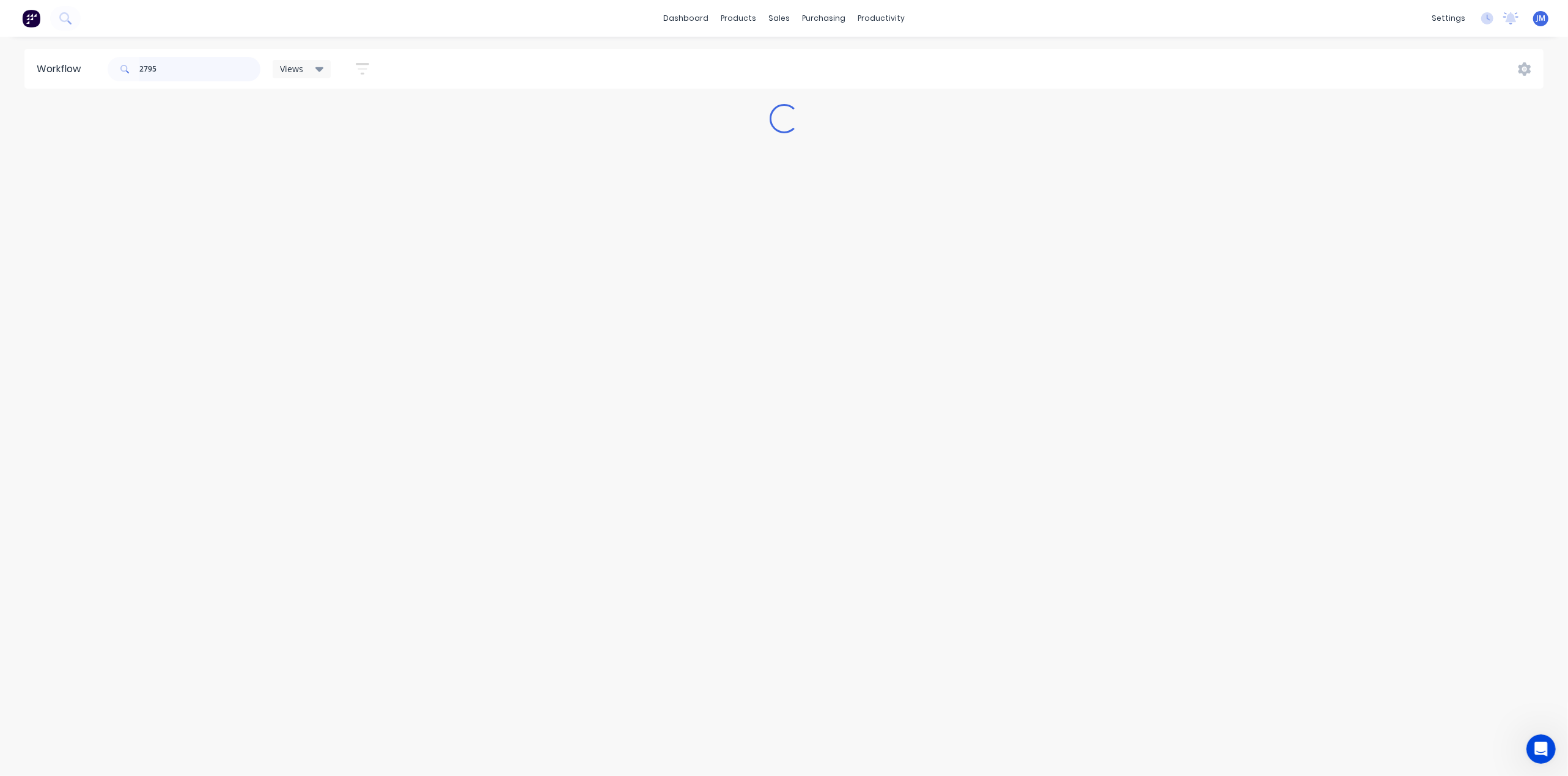
type input "27959"
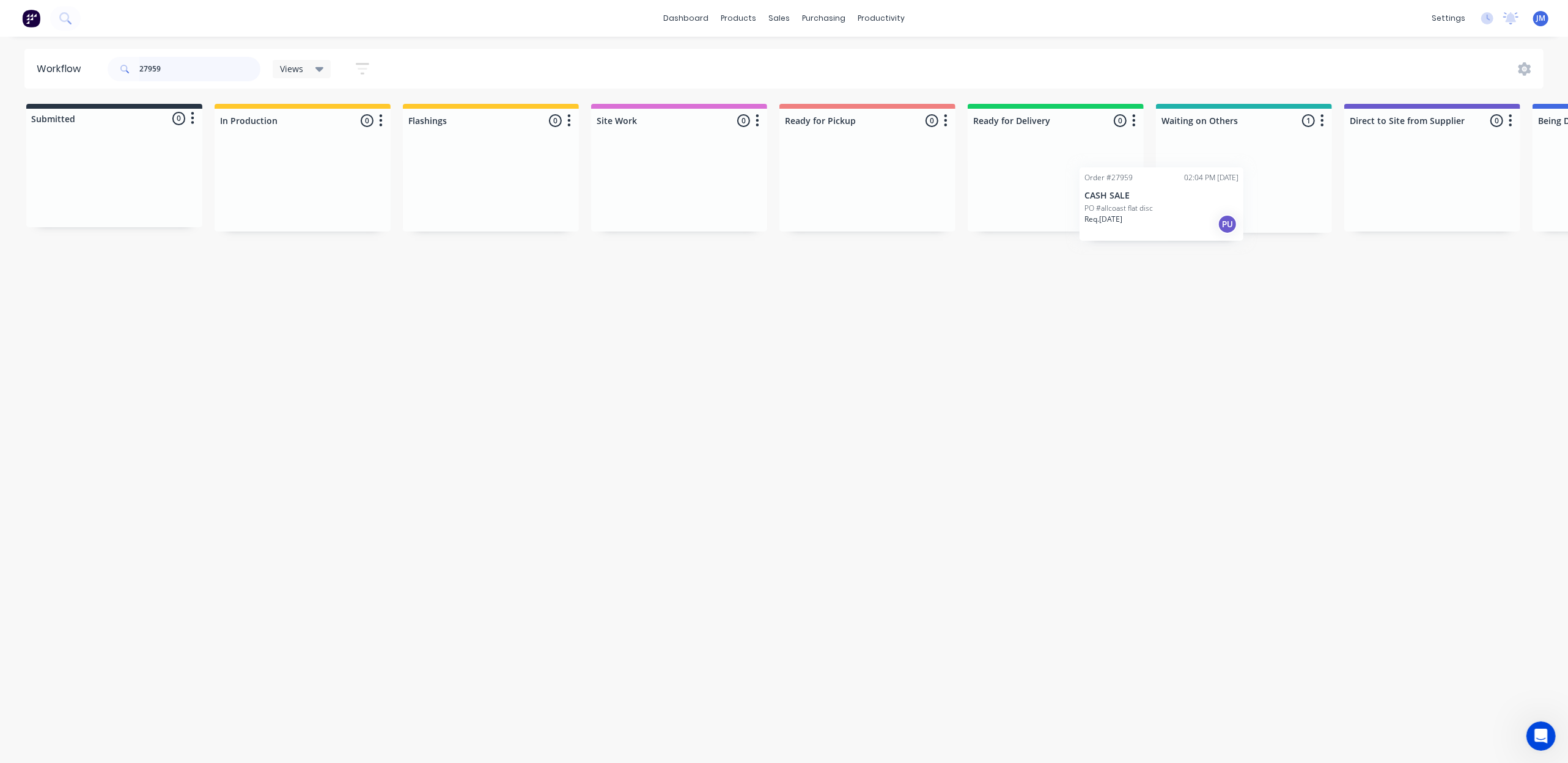
scroll to position [0, 5]
drag, startPoint x: 1115, startPoint y: 186, endPoint x: 828, endPoint y: 145, distance: 289.9
click at [856, 174] on div "Submitted 0 Status colour #273444 hex #273444 Save Cancel Summaries Total order…" at bounding box center [1093, 169] width 2215 height 129
